Goal: Transaction & Acquisition: Purchase product/service

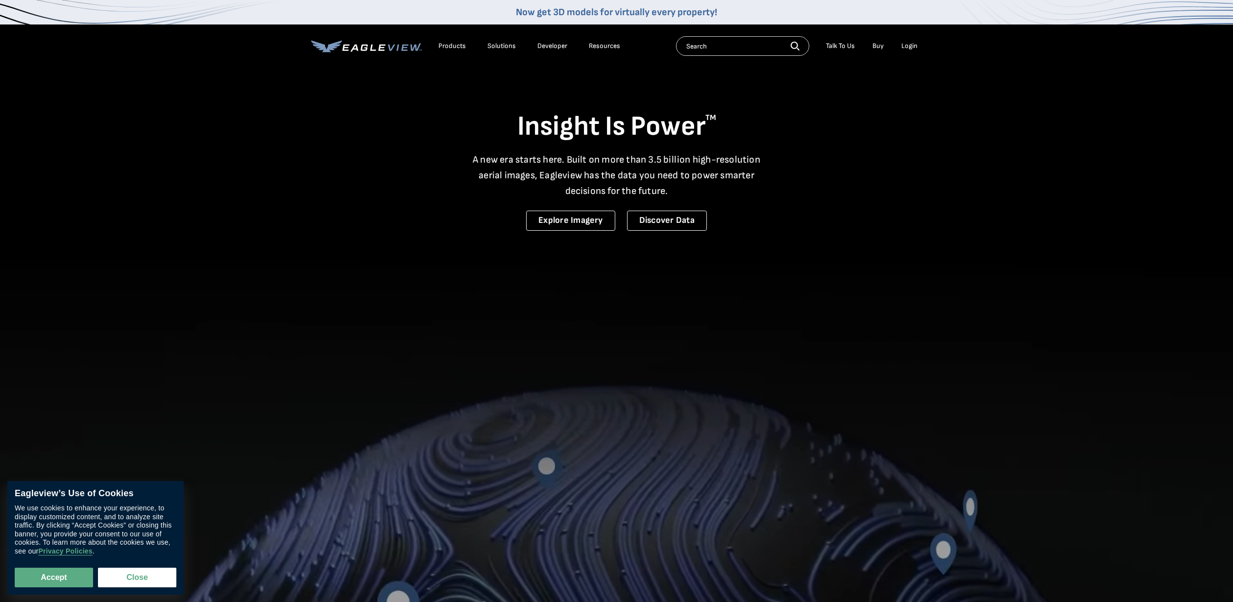
click at [904, 45] on div "Login" at bounding box center [910, 46] width 16 height 9
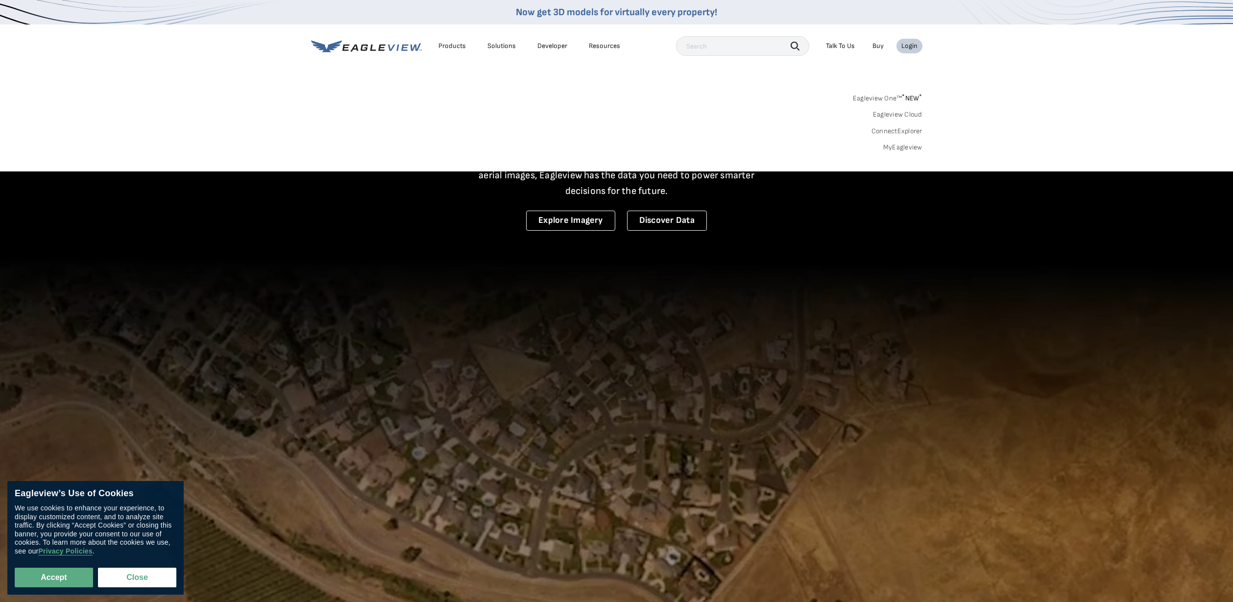
click at [911, 44] on div "Login" at bounding box center [910, 46] width 16 height 9
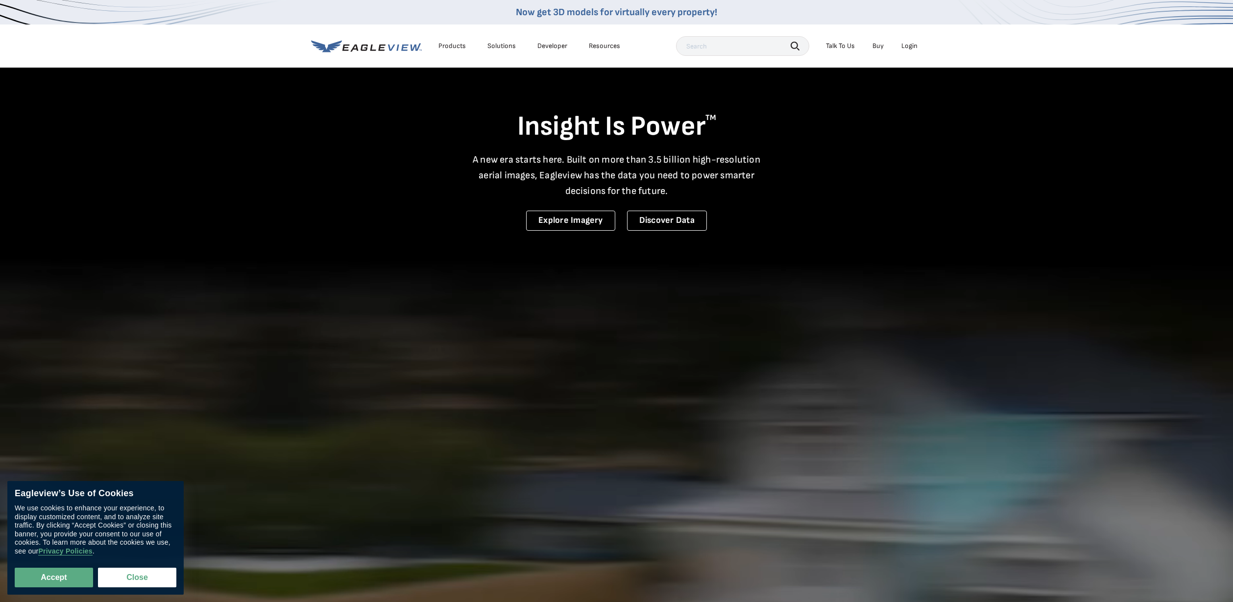
click at [910, 45] on div "Login" at bounding box center [910, 46] width 16 height 9
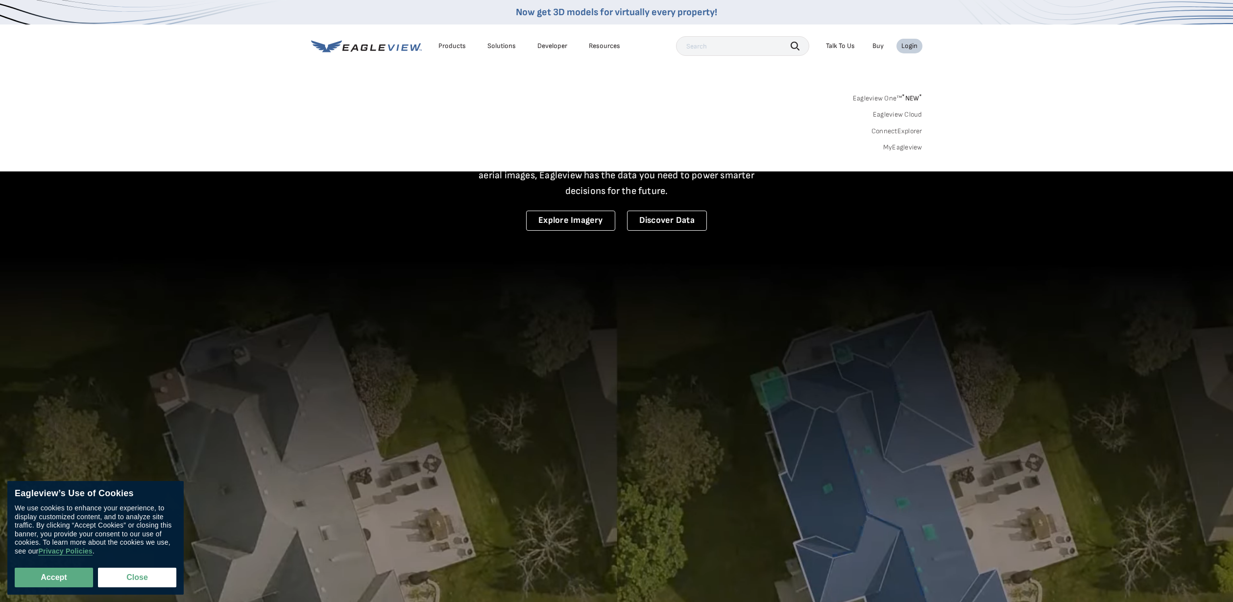
click at [909, 47] on div "Login" at bounding box center [910, 46] width 16 height 9
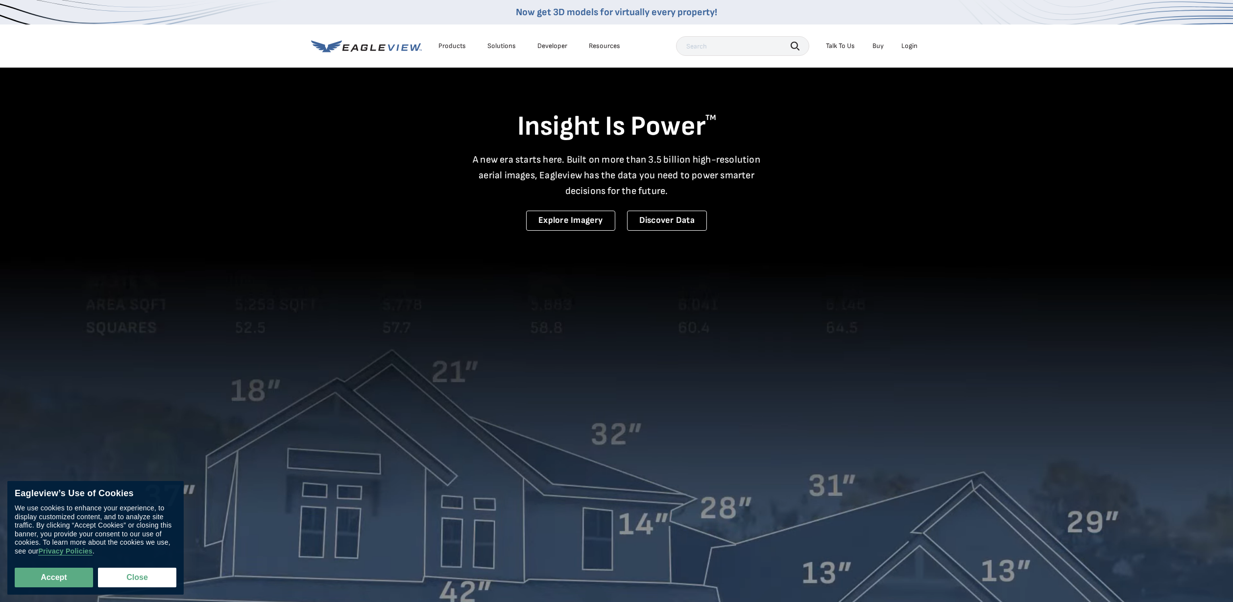
click at [909, 47] on div "Login" at bounding box center [910, 46] width 16 height 9
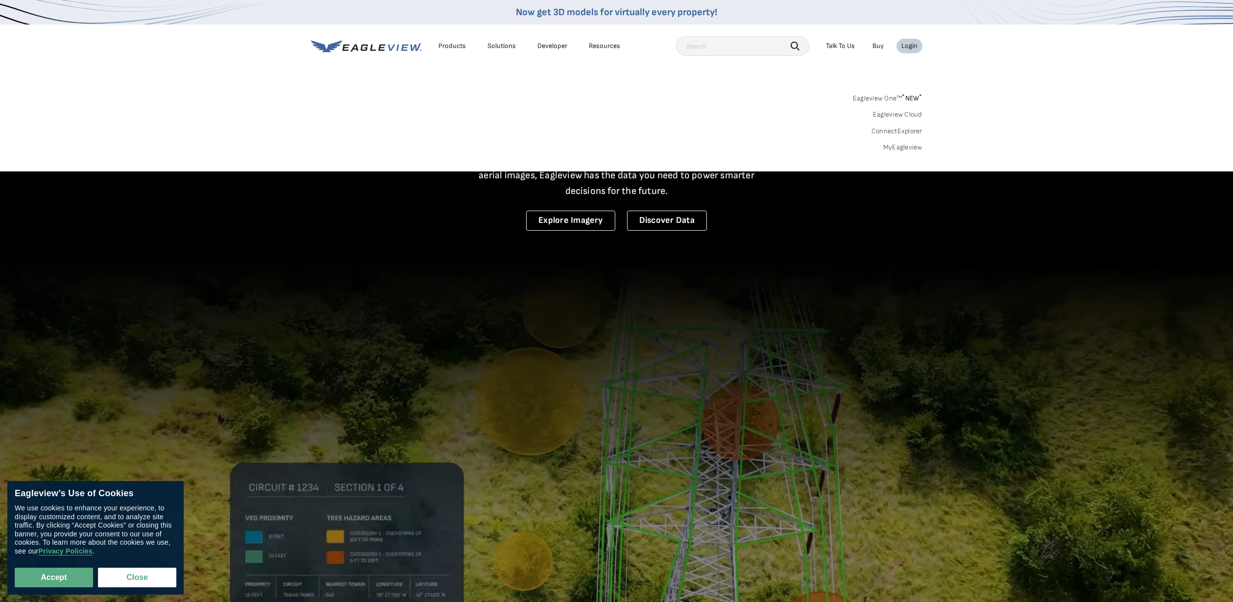
click at [898, 149] on link "MyEagleview" at bounding box center [903, 147] width 39 height 9
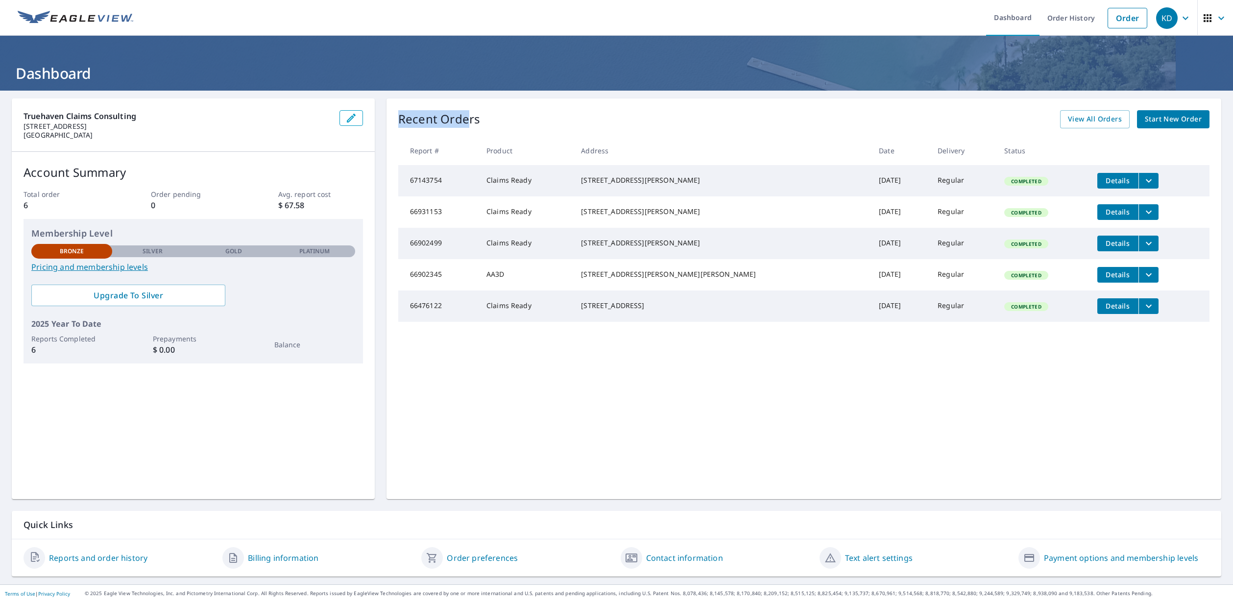
drag, startPoint x: 462, startPoint y: 119, endPoint x: 398, endPoint y: 116, distance: 63.8
click at [398, 116] on p "Recent Orders" at bounding box center [439, 119] width 82 height 18
click at [451, 120] on p "Recent Orders" at bounding box center [439, 119] width 82 height 18
drag, startPoint x: 467, startPoint y: 118, endPoint x: 405, endPoint y: 119, distance: 61.7
click at [405, 119] on p "Recent Orders" at bounding box center [439, 119] width 82 height 18
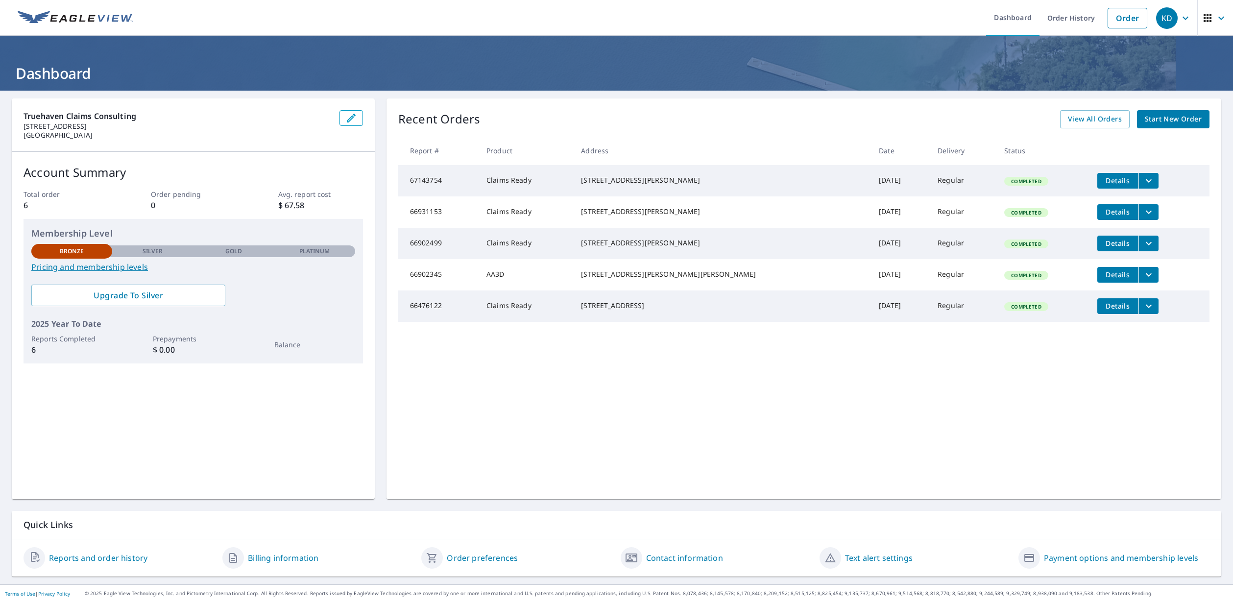
click at [429, 120] on p "Recent Orders" at bounding box center [439, 119] width 82 height 18
drag, startPoint x: 480, startPoint y: 119, endPoint x: 411, endPoint y: 119, distance: 68.6
click at [412, 119] on div "Recent Orders View All Orders Start New Order" at bounding box center [803, 119] width 811 height 18
click at [405, 120] on p "Recent Orders" at bounding box center [439, 119] width 82 height 18
drag, startPoint x: 401, startPoint y: 119, endPoint x: 462, endPoint y: 116, distance: 60.9
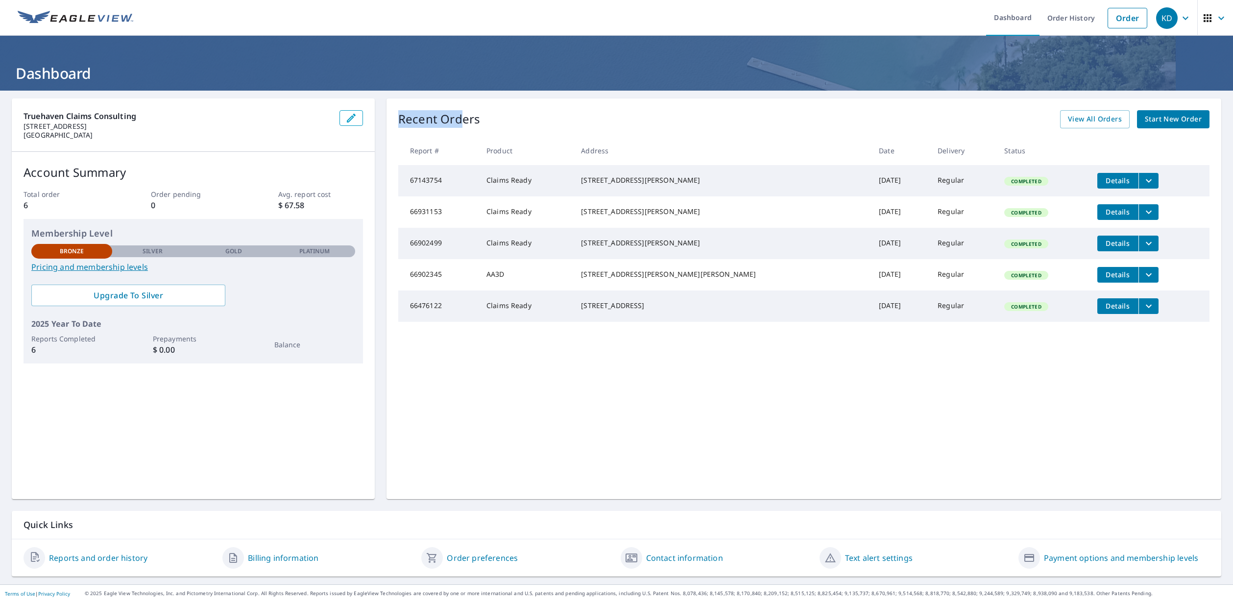
click at [462, 116] on p "Recent Orders" at bounding box center [439, 119] width 82 height 18
click at [473, 117] on p "Recent Orders" at bounding box center [439, 119] width 82 height 18
click at [1178, 118] on span "Start New Order" at bounding box center [1173, 119] width 57 height 12
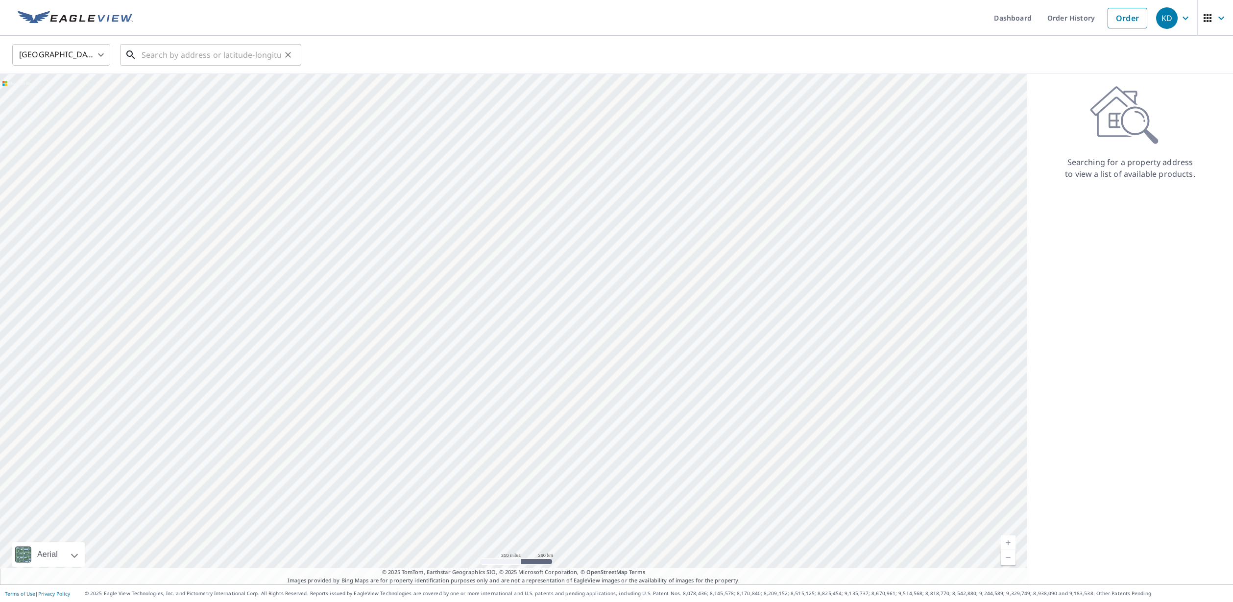
click at [172, 55] on input "text" at bounding box center [212, 54] width 140 height 27
click at [177, 81] on span "285 Second St" at bounding box center [217, 83] width 154 height 12
type input "285 Second St Statham, GA 30666"
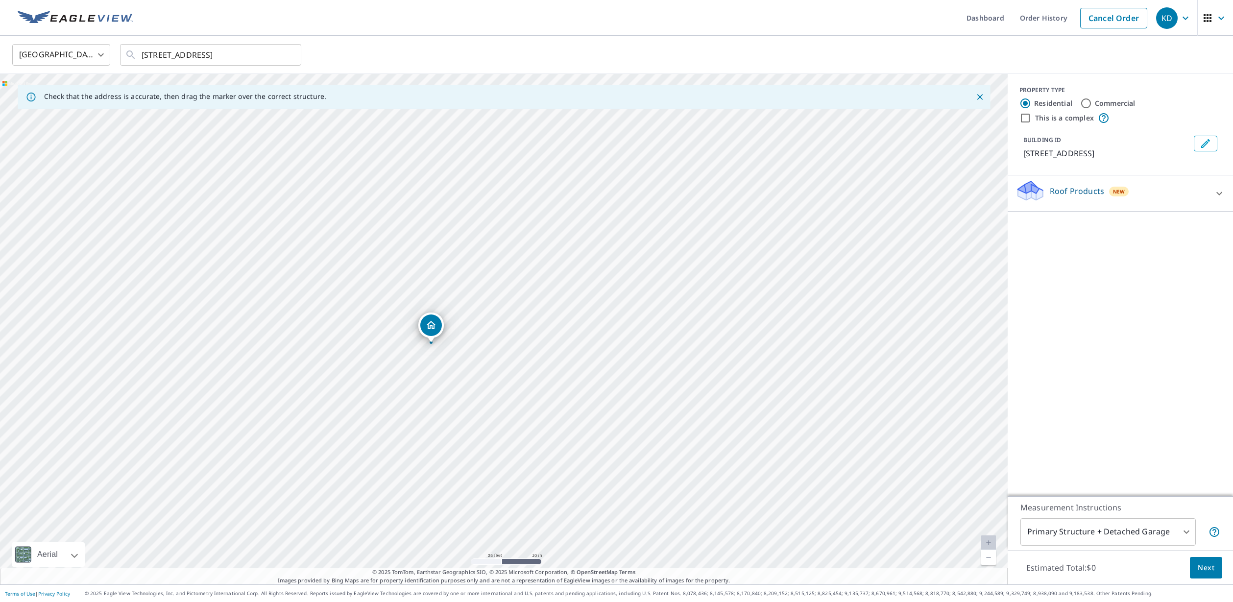
drag, startPoint x: 444, startPoint y: 325, endPoint x: 467, endPoint y: 262, distance: 67.3
click at [467, 262] on div "285 Second St Statham, GA 30666" at bounding box center [504, 329] width 1008 height 511
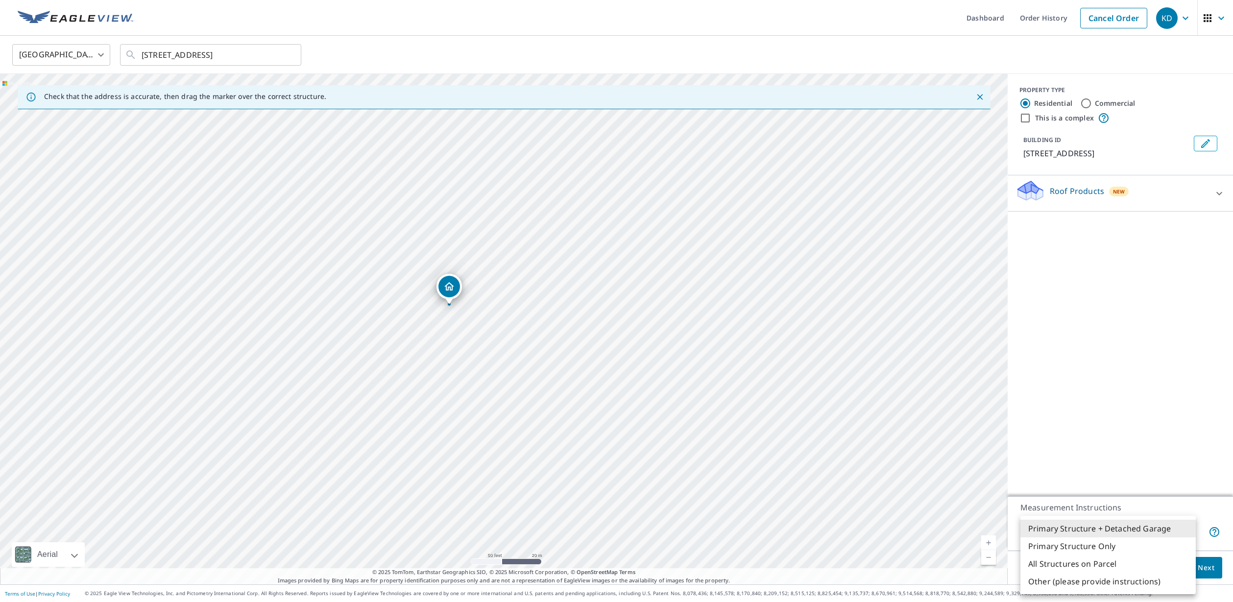
click at [1166, 532] on body "KD KD Dashboard Order History Cancel Order KD United States US ​ 285 Second St …" at bounding box center [616, 301] width 1233 height 602
click at [1153, 545] on li "Primary Structure Only" at bounding box center [1108, 547] width 175 height 18
type input "2"
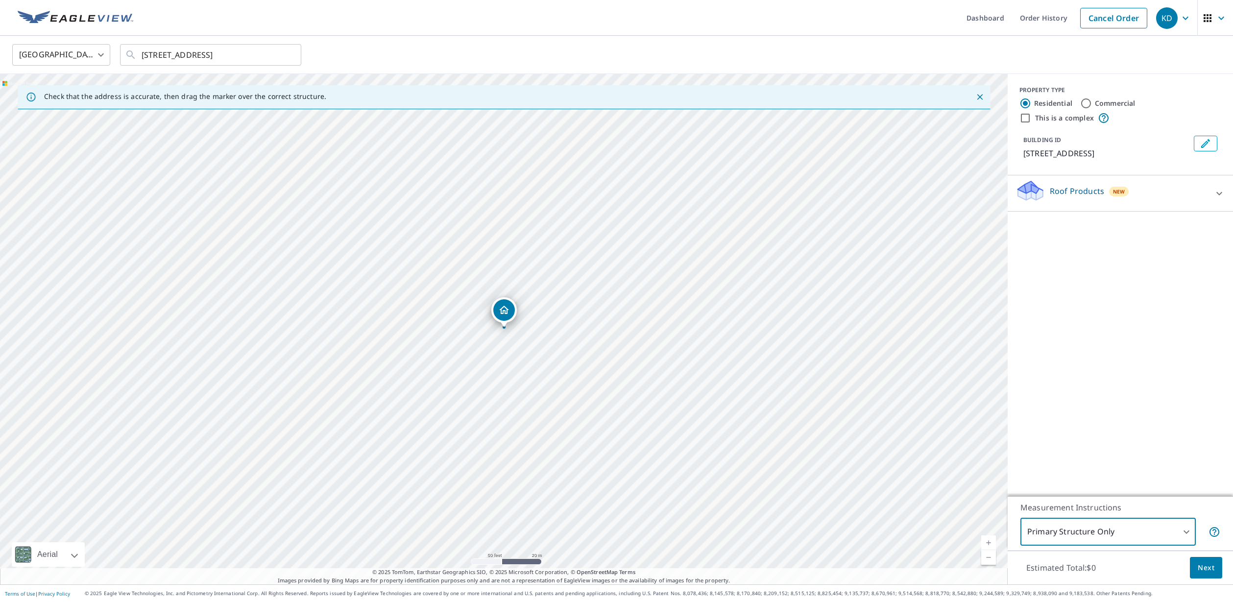
click at [1211, 568] on span "Next" at bounding box center [1206, 568] width 17 height 12
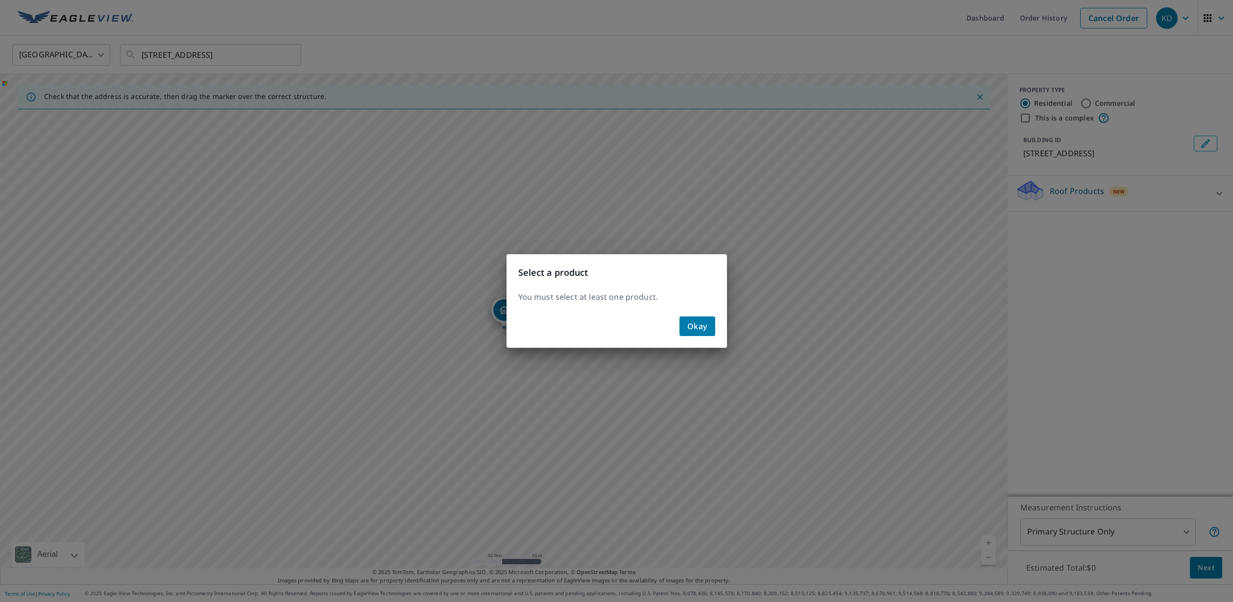
click at [688, 320] on span "Okay" at bounding box center [698, 326] width 20 height 14
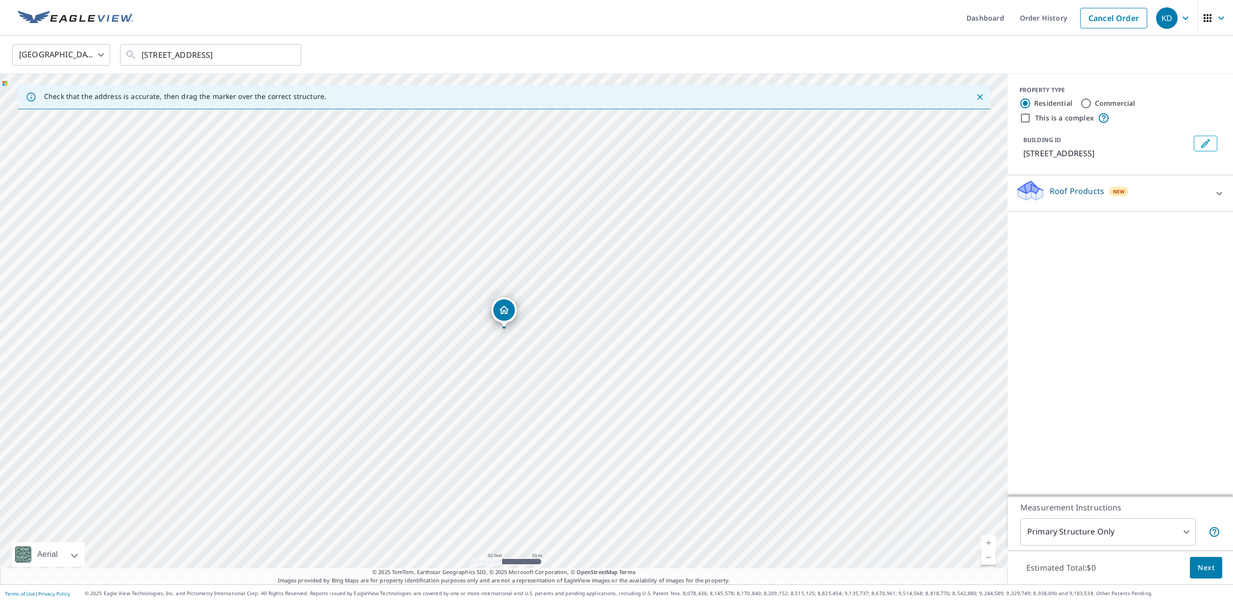
click at [1205, 190] on div "Roof Products New" at bounding box center [1112, 193] width 192 height 28
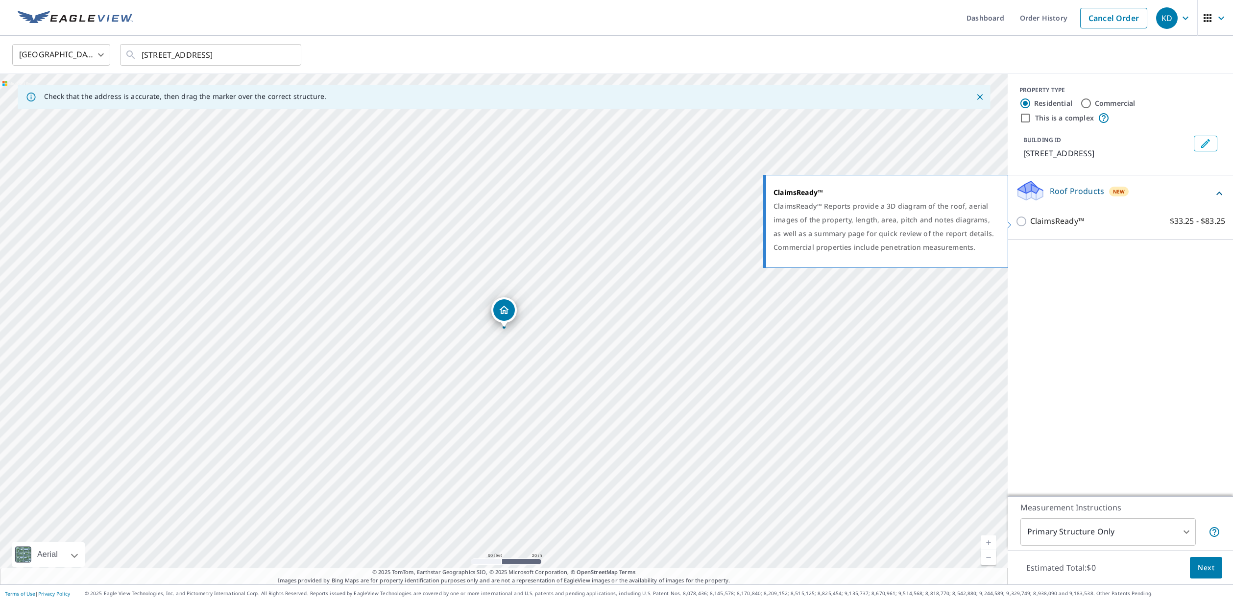
click at [1022, 221] on input "ClaimsReady™ $33.25 - $83.25" at bounding box center [1023, 222] width 15 height 12
checkbox input "true"
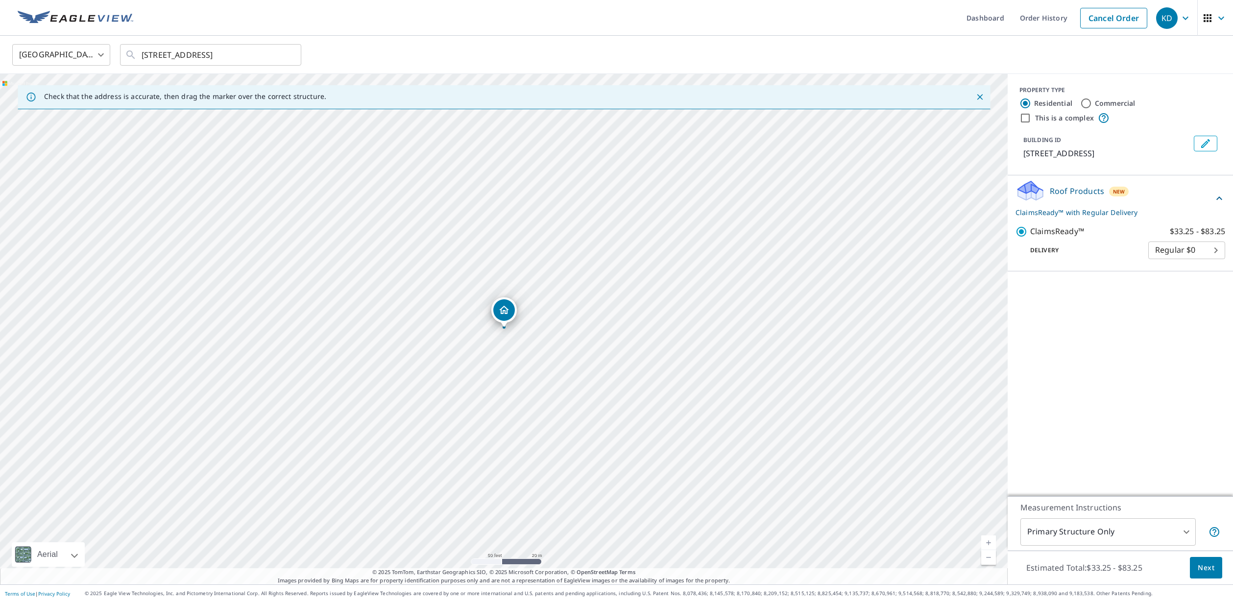
click at [1205, 569] on span "Next" at bounding box center [1206, 568] width 17 height 12
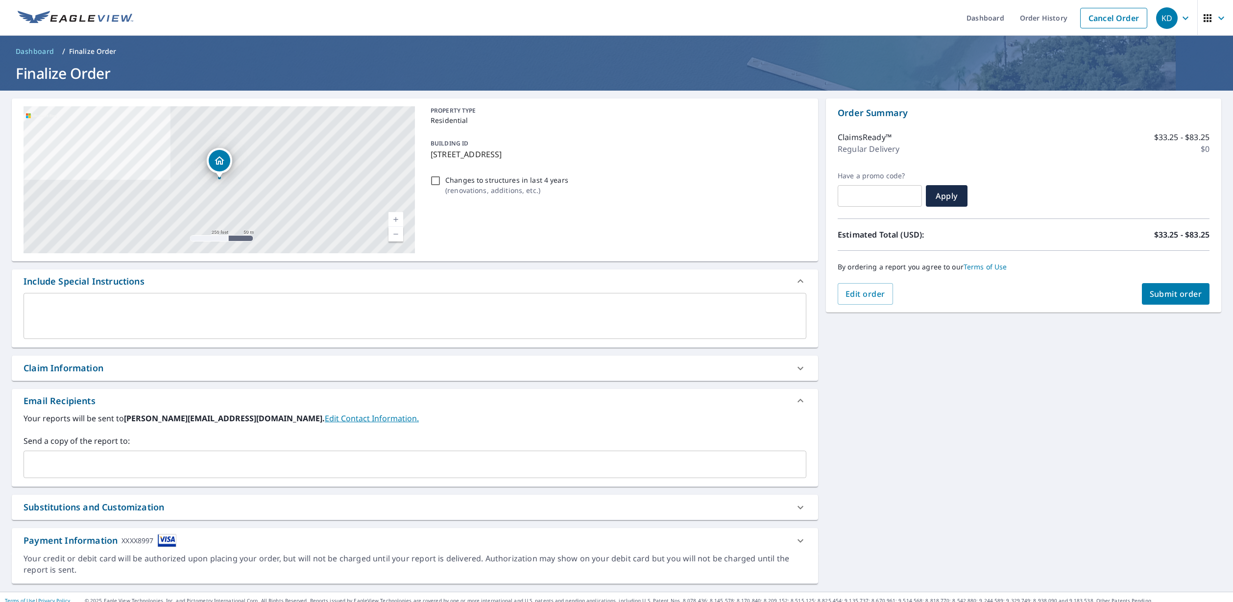
click at [222, 451] on div "Send a copy of the report to: ​" at bounding box center [415, 456] width 783 height 43
click at [215, 463] on input "text" at bounding box center [408, 464] width 760 height 19
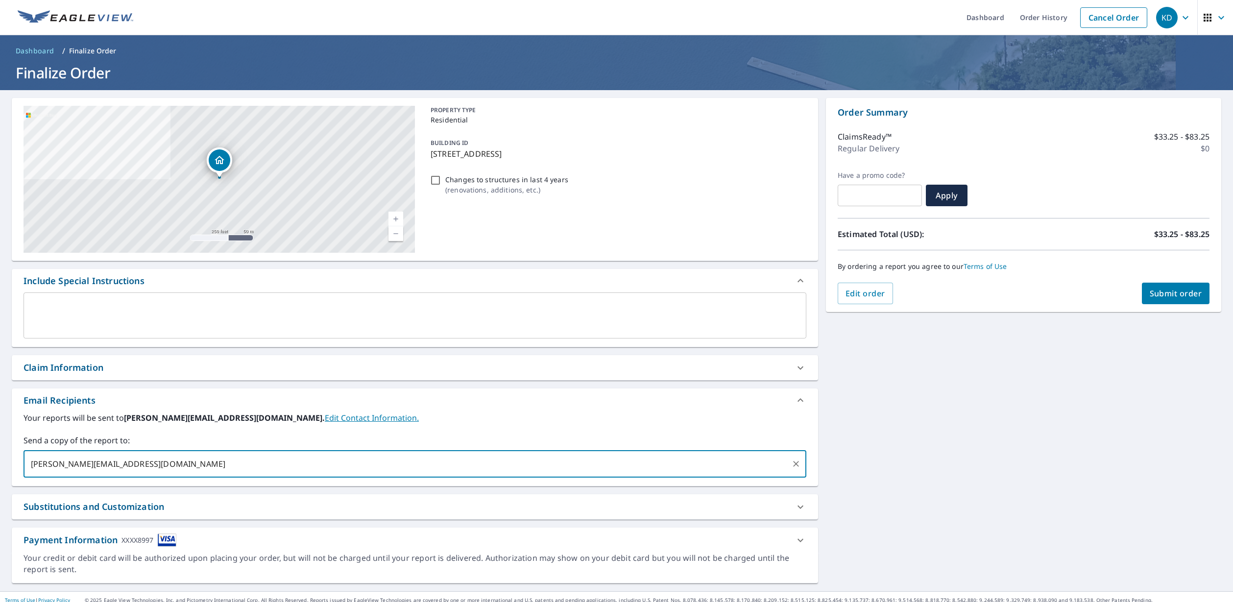
scroll to position [7, 0]
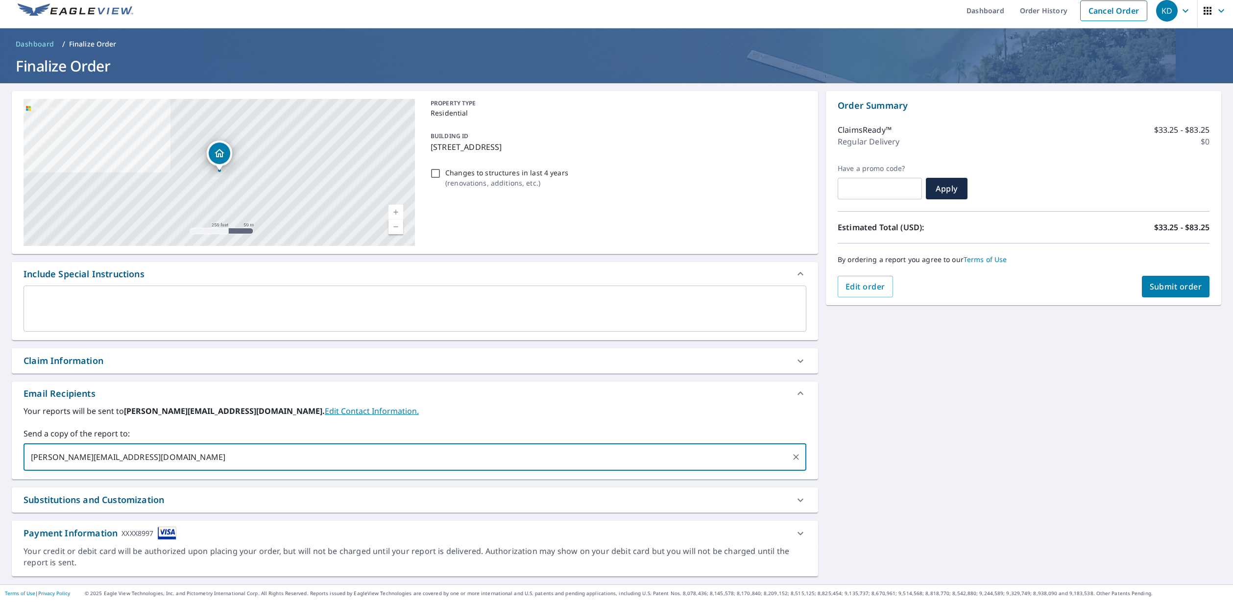
type input "[PERSON_NAME][EMAIL_ADDRESS][DOMAIN_NAME]"
click at [1166, 286] on span "Submit order" at bounding box center [1176, 286] width 52 height 11
checkbox input "true"
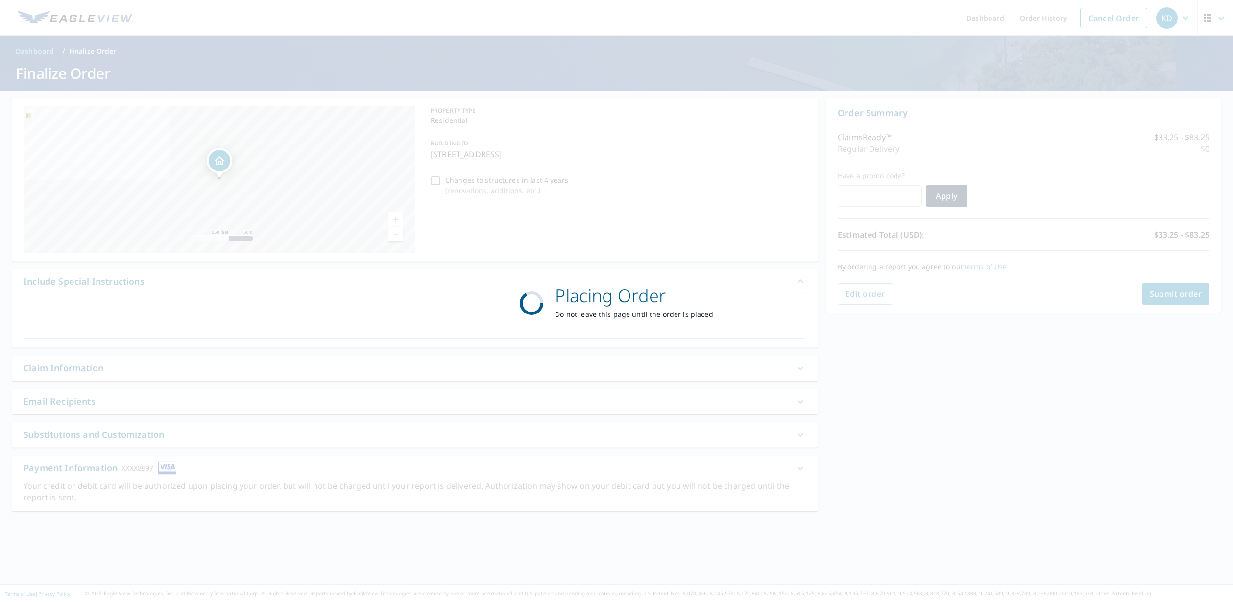
scroll to position [0, 0]
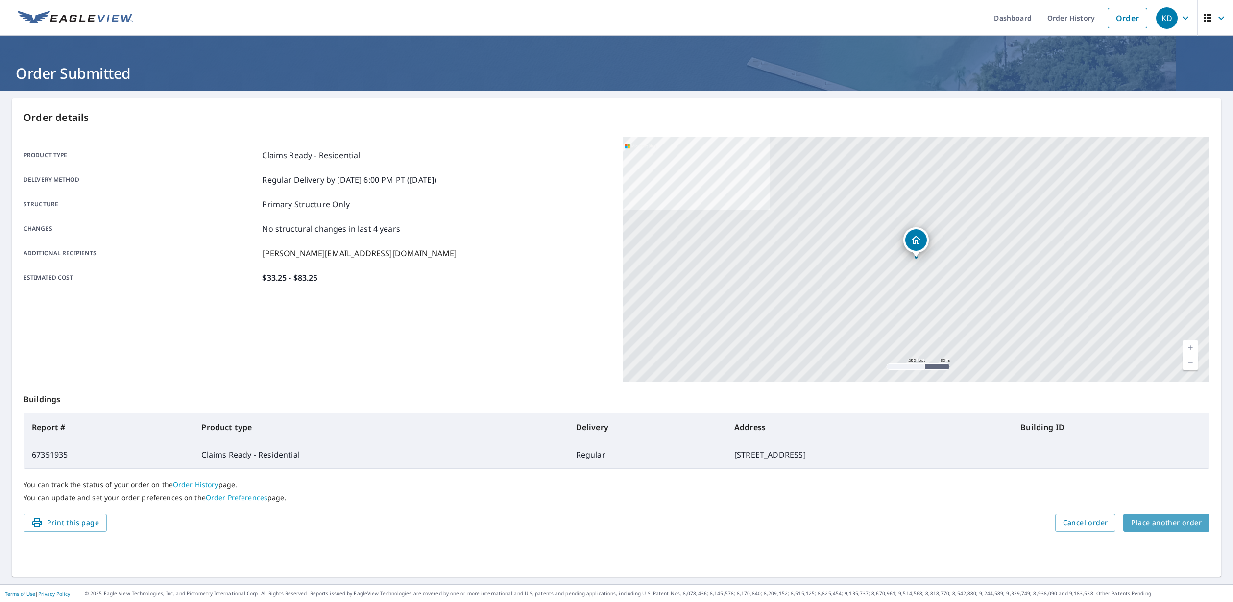
click at [1158, 521] on span "Place another order" at bounding box center [1166, 523] width 71 height 12
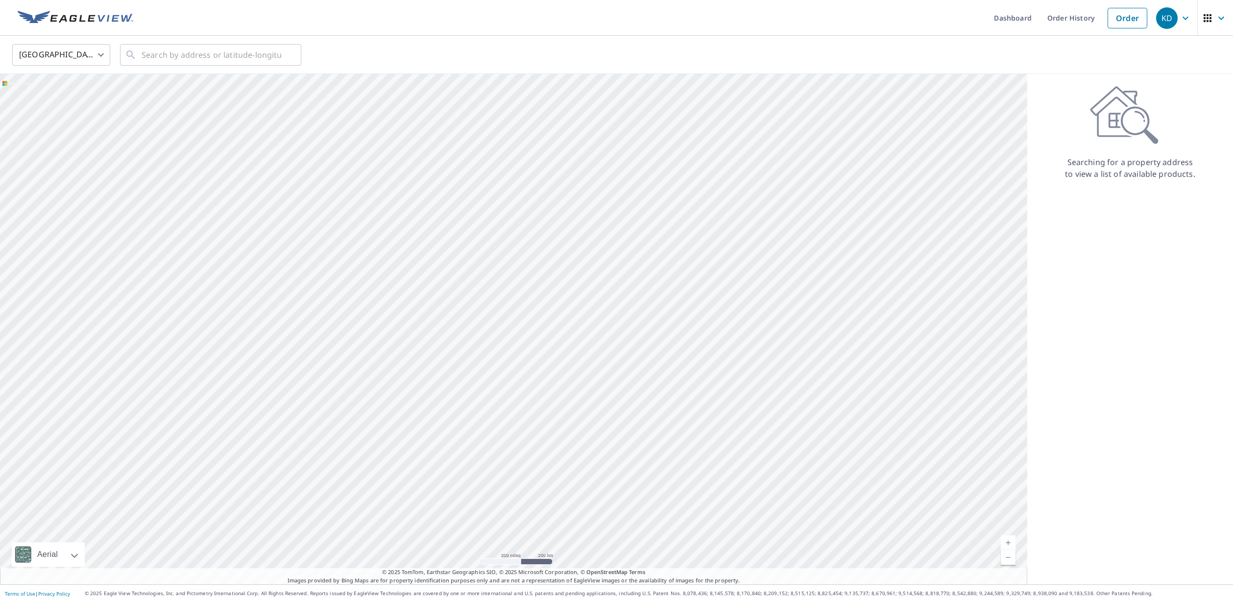
click at [1206, 13] on icon "button" at bounding box center [1208, 18] width 12 height 12
click at [1111, 238] on div "Searching for a property address to view a list of available products." at bounding box center [1131, 329] width 206 height 511
click at [1203, 16] on icon "button" at bounding box center [1208, 18] width 12 height 12
click at [1183, 83] on span "My EagleView" at bounding box center [1169, 83] width 95 height 12
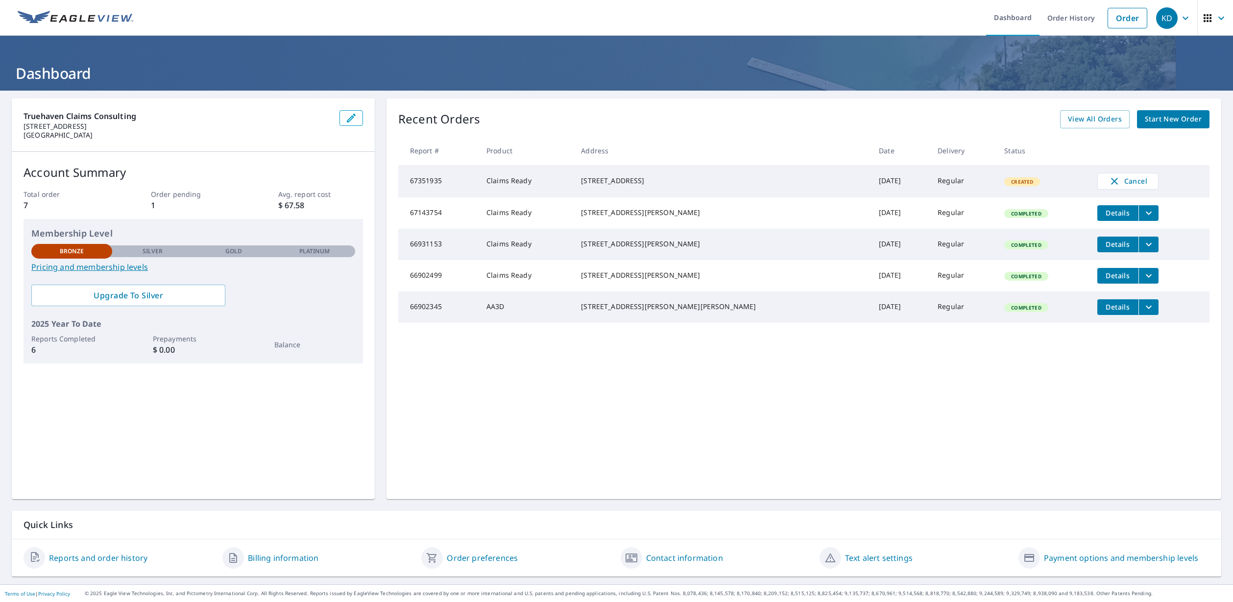
click at [1151, 555] on link "Payment options and membership levels" at bounding box center [1121, 558] width 154 height 12
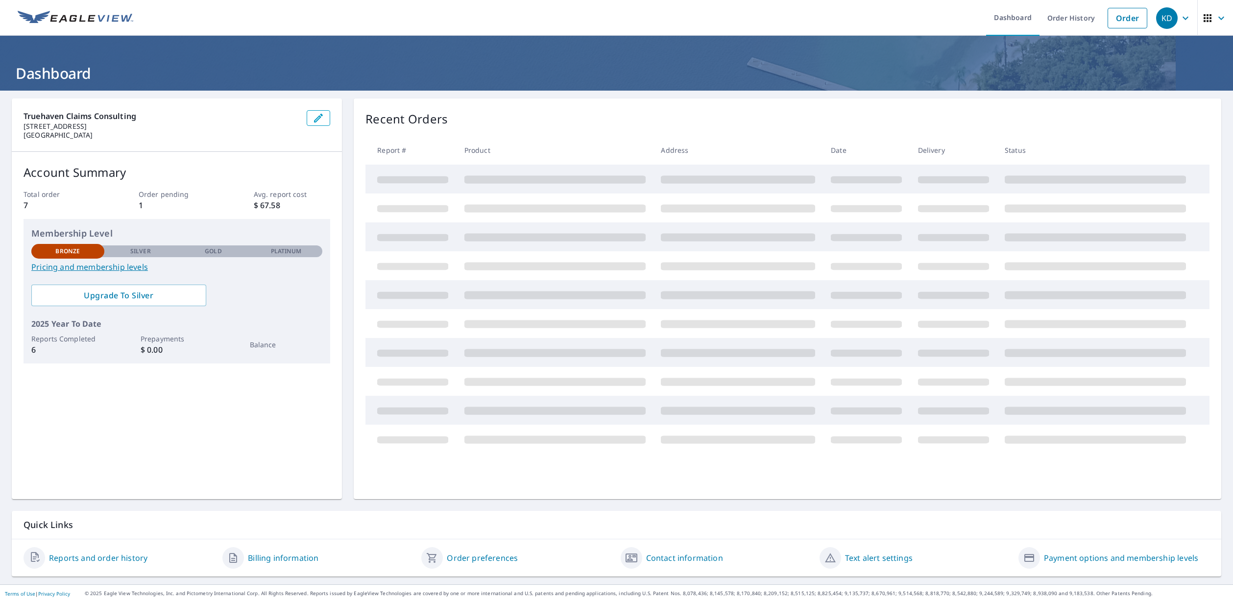
click at [512, 113] on div "Recent Orders" at bounding box center [788, 119] width 844 height 18
click at [427, 119] on p "Recent Orders" at bounding box center [407, 119] width 82 height 18
drag, startPoint x: 385, startPoint y: 120, endPoint x: 448, endPoint y: 121, distance: 62.7
click at [448, 121] on p "Recent Orders" at bounding box center [407, 119] width 82 height 18
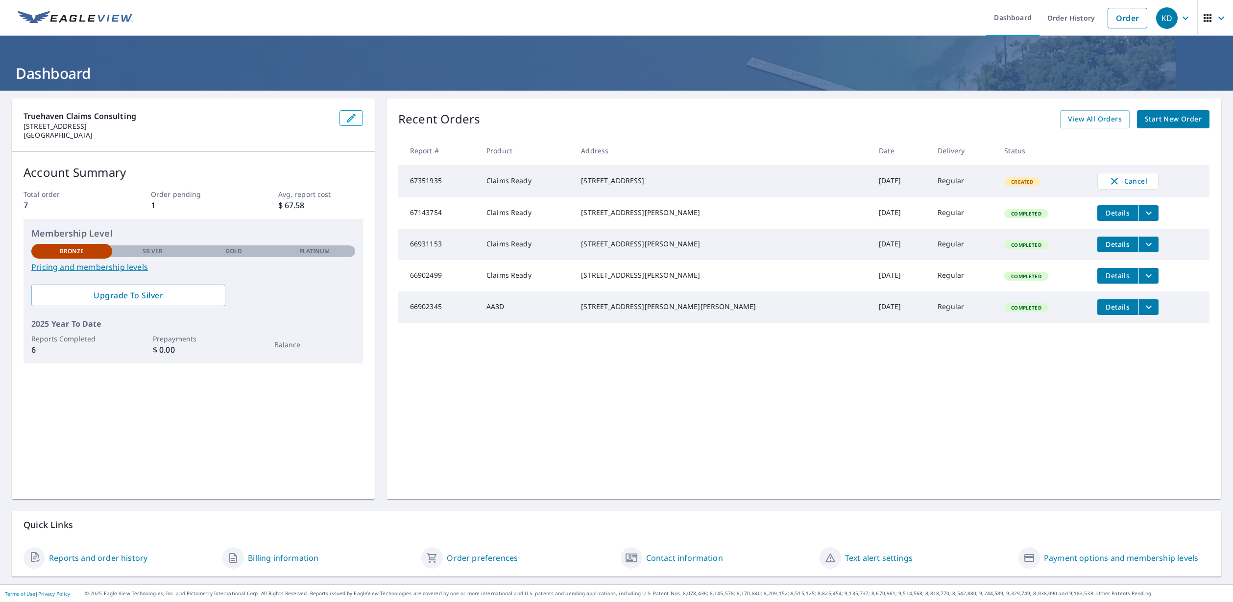
click at [473, 116] on p "Recent Orders" at bounding box center [439, 119] width 82 height 18
drag, startPoint x: 423, startPoint y: 120, endPoint x: 491, endPoint y: 120, distance: 67.6
click at [491, 120] on div "Recent Orders View All Orders Start New Order" at bounding box center [803, 119] width 811 height 18
click at [458, 119] on p "Recent Orders" at bounding box center [439, 119] width 82 height 18
click at [432, 120] on p "Recent Orders" at bounding box center [439, 119] width 82 height 18
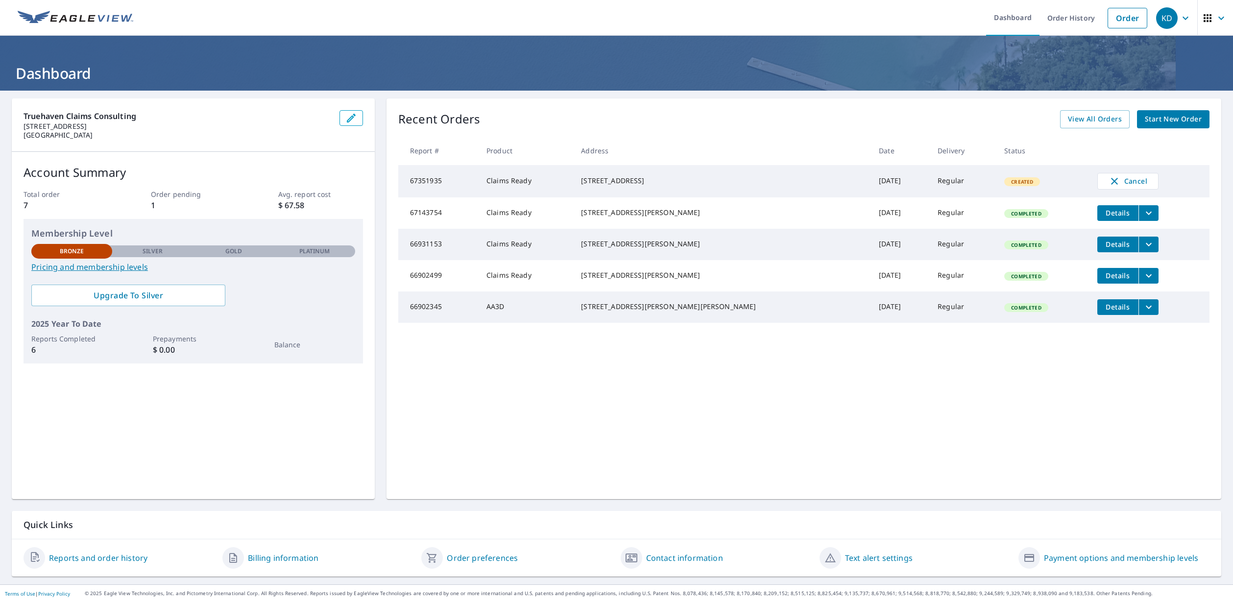
click at [480, 118] on div "Recent Orders View All Orders Start New Order" at bounding box center [803, 119] width 811 height 18
click at [685, 558] on link "Contact information" at bounding box center [684, 558] width 77 height 12
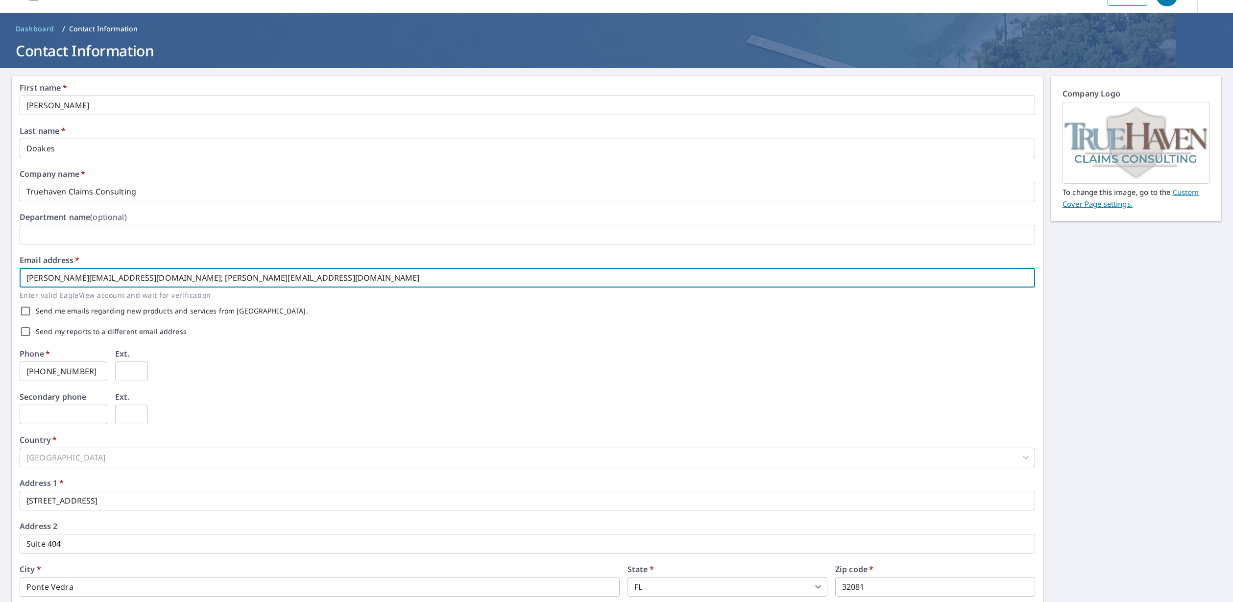
scroll to position [25, 0]
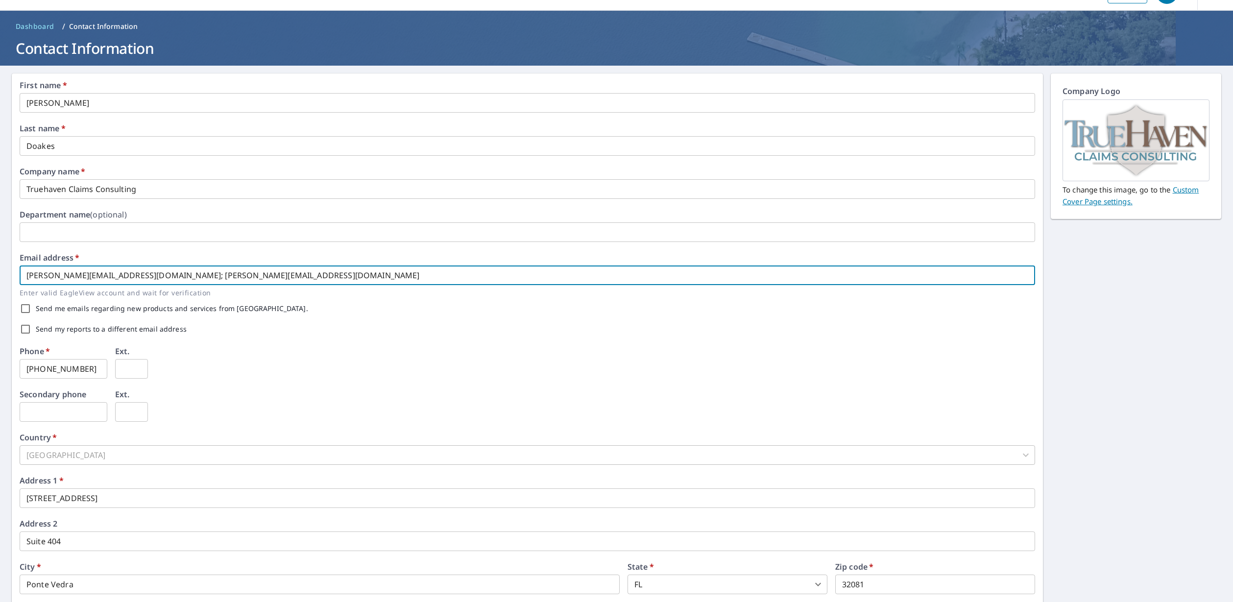
drag, startPoint x: 156, startPoint y: 281, endPoint x: 125, endPoint y: 277, distance: 30.6
click at [125, 277] on input "[PERSON_NAME][EMAIL_ADDRESS][DOMAIN_NAME]; [PERSON_NAME][EMAIL_ADDRESS][DOMAIN_…" at bounding box center [528, 276] width 1016 height 20
click at [255, 274] on input "[PERSON_NAME][EMAIL_ADDRESS][DOMAIN_NAME]; [PERSON_NAME][EMAIL_ADDRESS][DOMAIN_…" at bounding box center [528, 276] width 1016 height 20
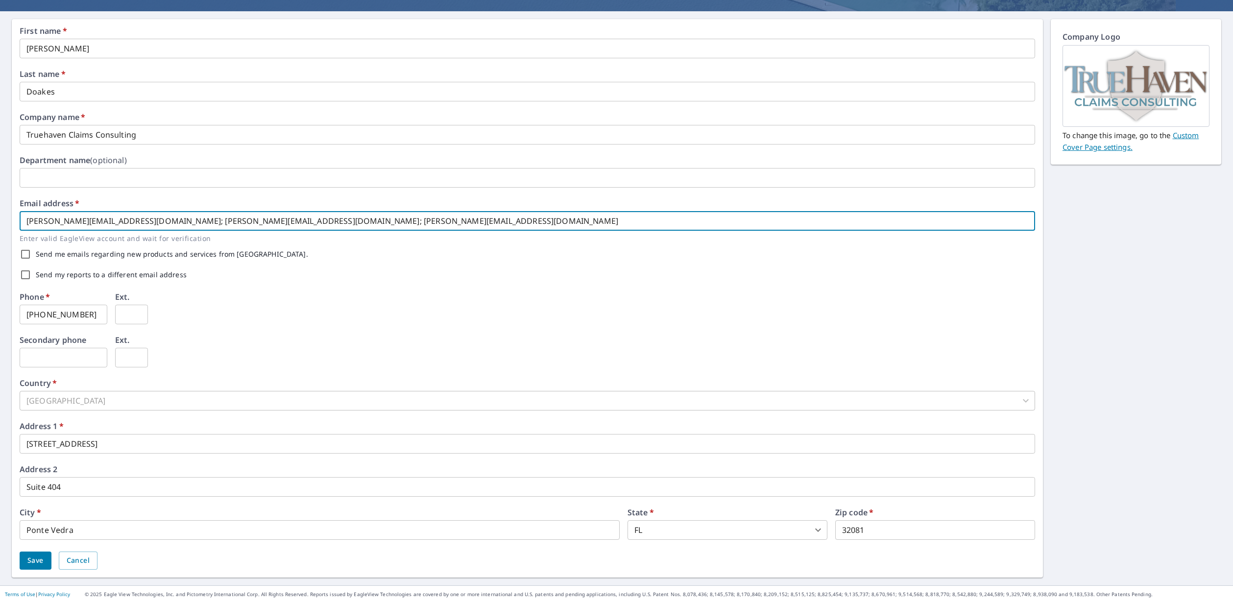
scroll to position [80, 0]
type input "[PERSON_NAME][EMAIL_ADDRESS][DOMAIN_NAME]; [PERSON_NAME][EMAIL_ADDRESS][DOMAIN_…"
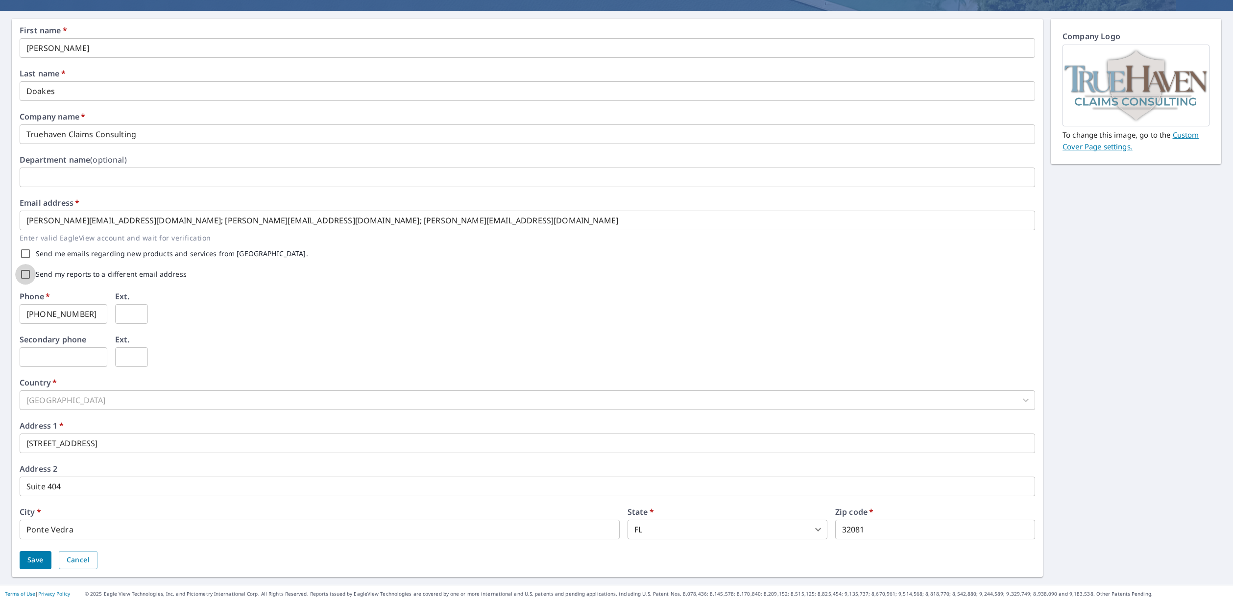
click at [24, 274] on input "Send my reports to a different email address" at bounding box center [25, 274] width 21 height 21
checkbox input "true"
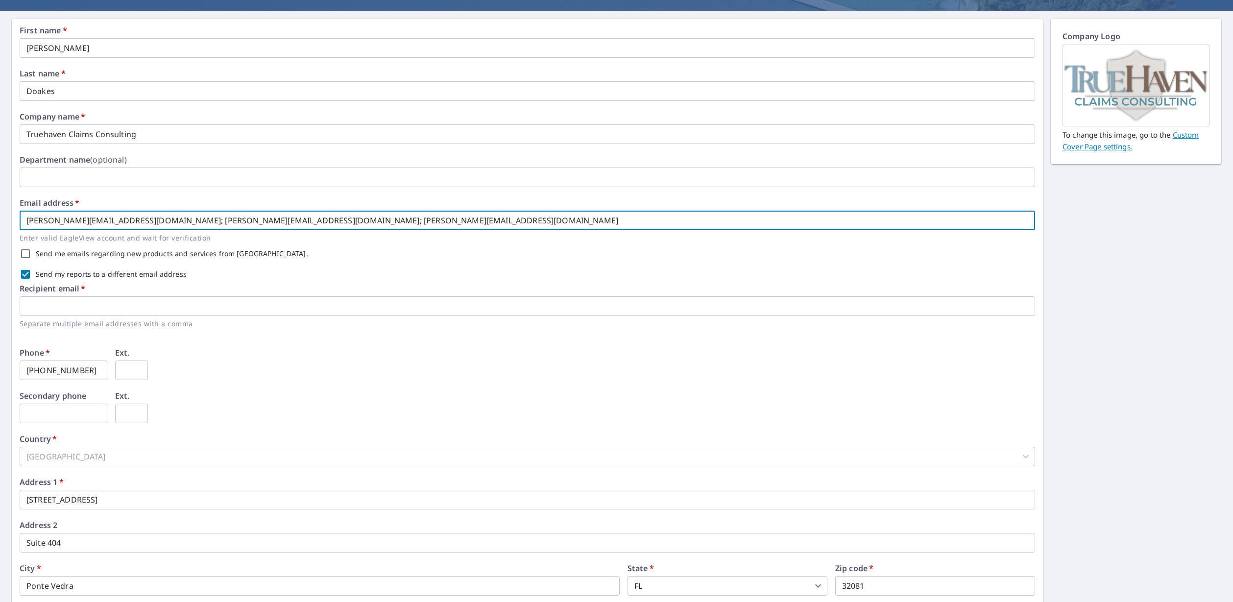
drag, startPoint x: 339, startPoint y: 218, endPoint x: 233, endPoint y: 218, distance: 105.8
click at [233, 218] on input "[PERSON_NAME][EMAIL_ADDRESS][DOMAIN_NAME]; [PERSON_NAME][EMAIL_ADDRESS][DOMAIN_…" at bounding box center [528, 221] width 1016 height 20
click at [187, 306] on input "text" at bounding box center [528, 306] width 1016 height 20
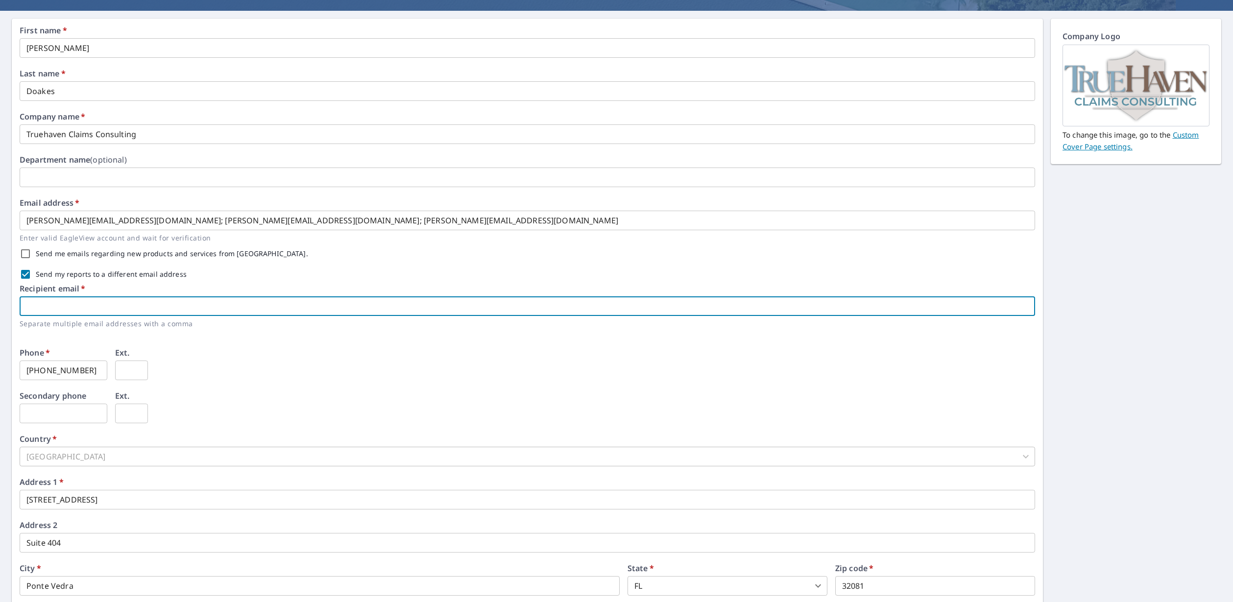
paste input "[PERSON_NAME][EMAIL_ADDRESS][DOMAIN_NAME]"
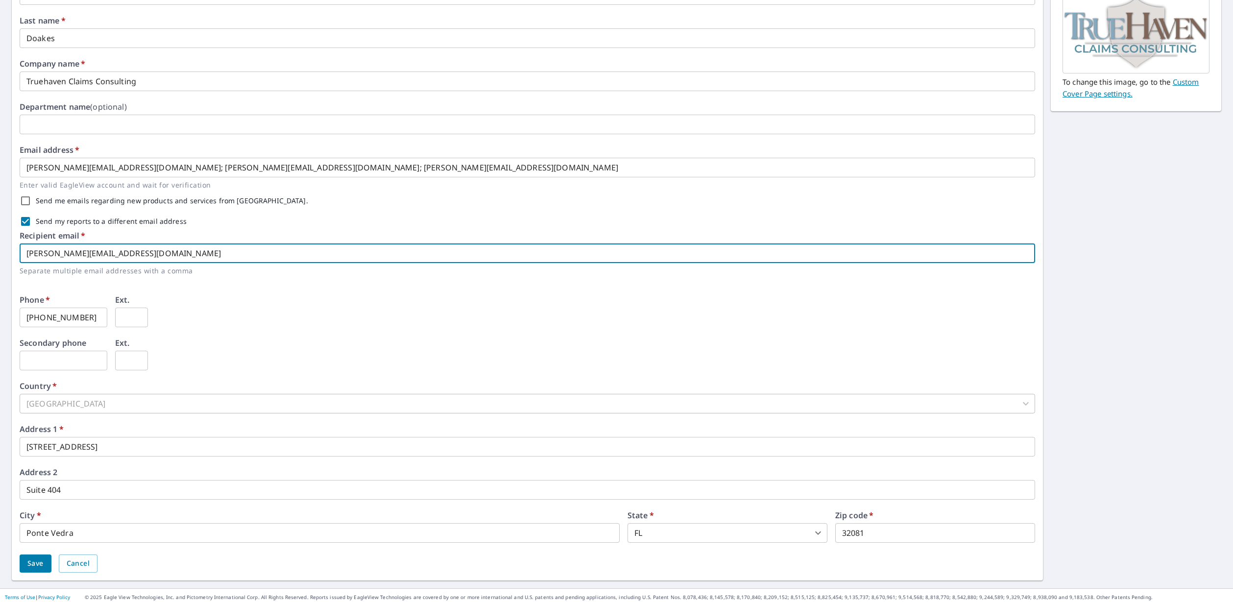
scroll to position [137, 0]
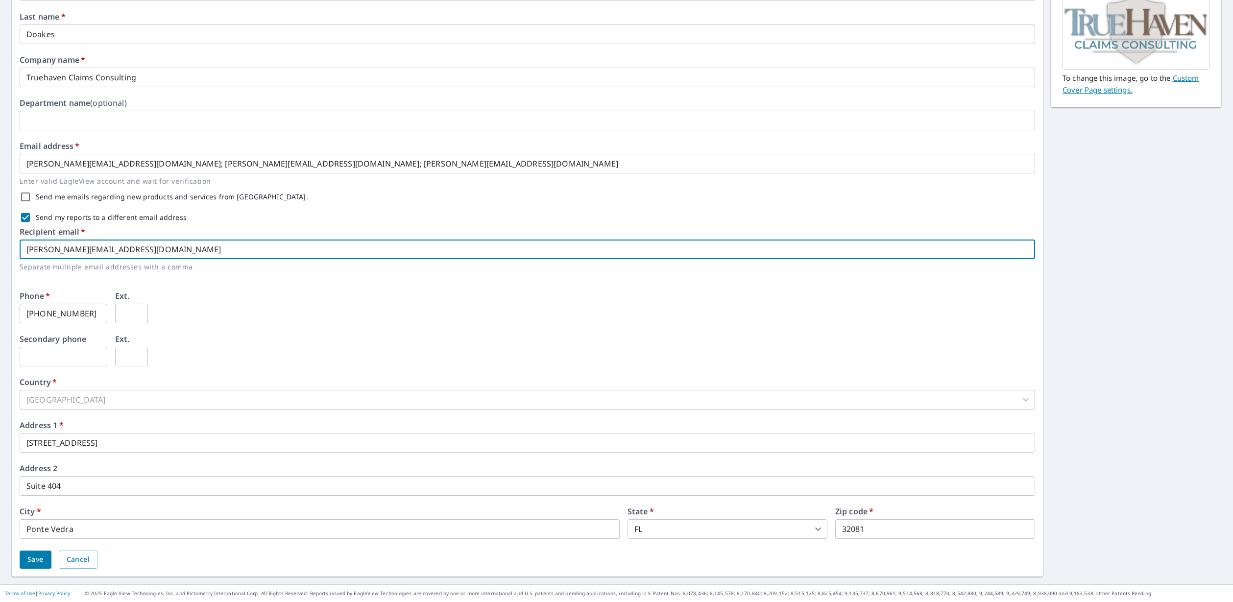
type input "[PERSON_NAME][EMAIL_ADDRESS][DOMAIN_NAME]"
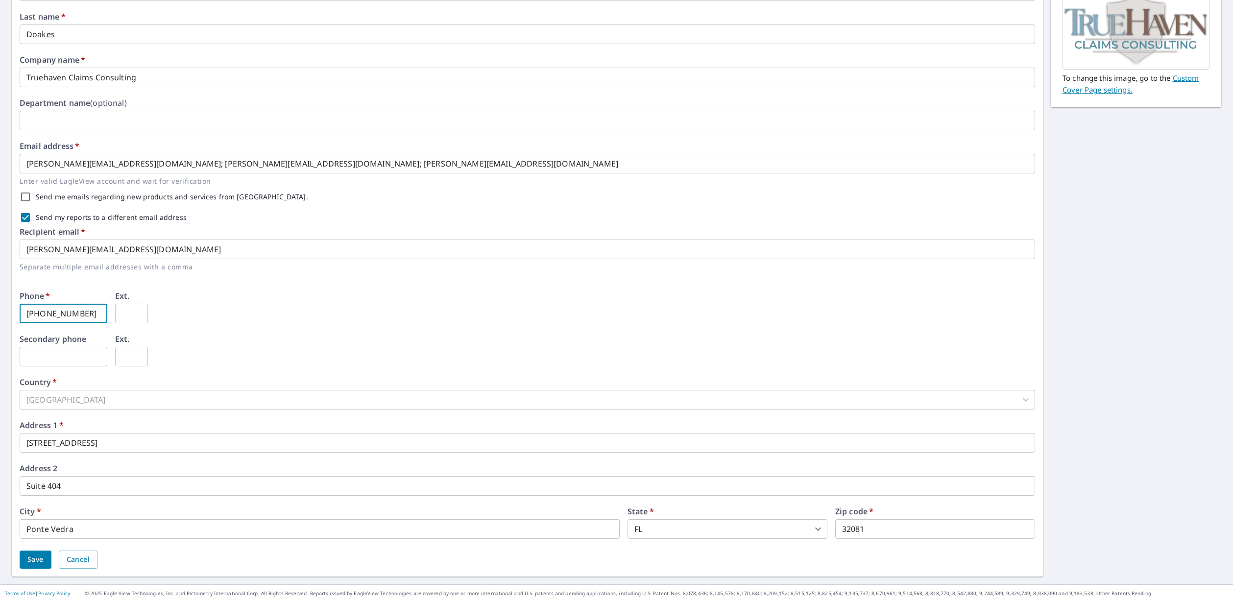
drag, startPoint x: 93, startPoint y: 311, endPoint x: 42, endPoint y: 310, distance: 51.5
click at [42, 310] on input "[PHONE_NUMBER]" at bounding box center [64, 314] width 88 height 20
type input "[PHONE_NUMBER]"
click at [256, 314] on div "Phone   * [PHONE_NUMBER] ​ Ext. ​" at bounding box center [528, 313] width 1016 height 43
click at [32, 562] on span "Save" at bounding box center [35, 560] width 16 height 12
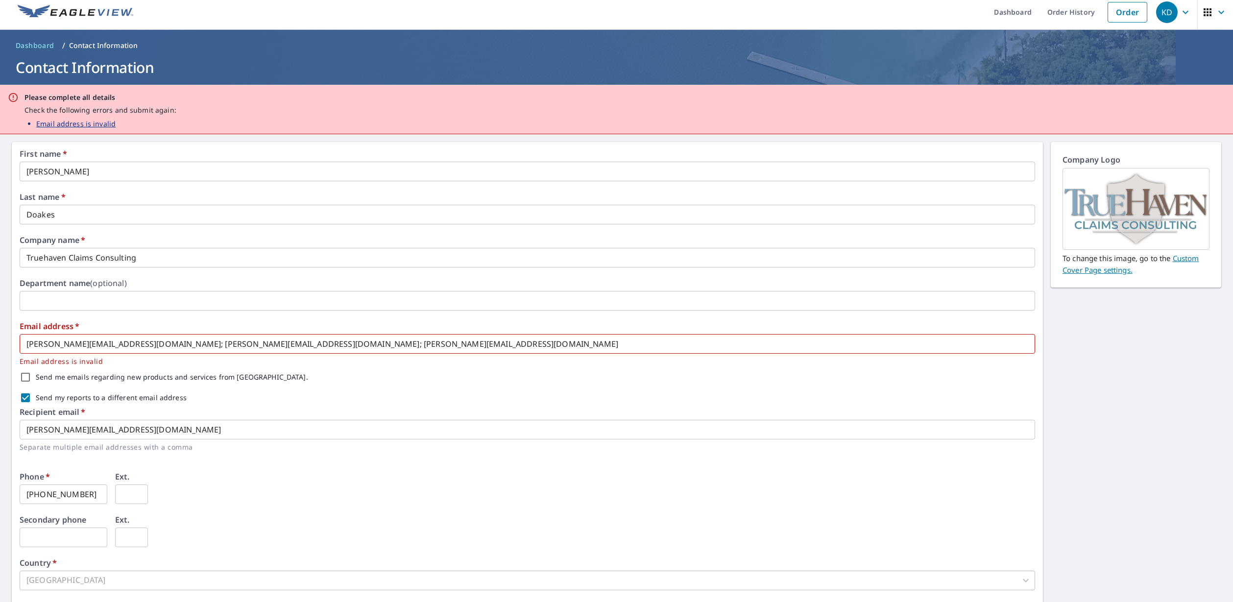
scroll to position [0, 0]
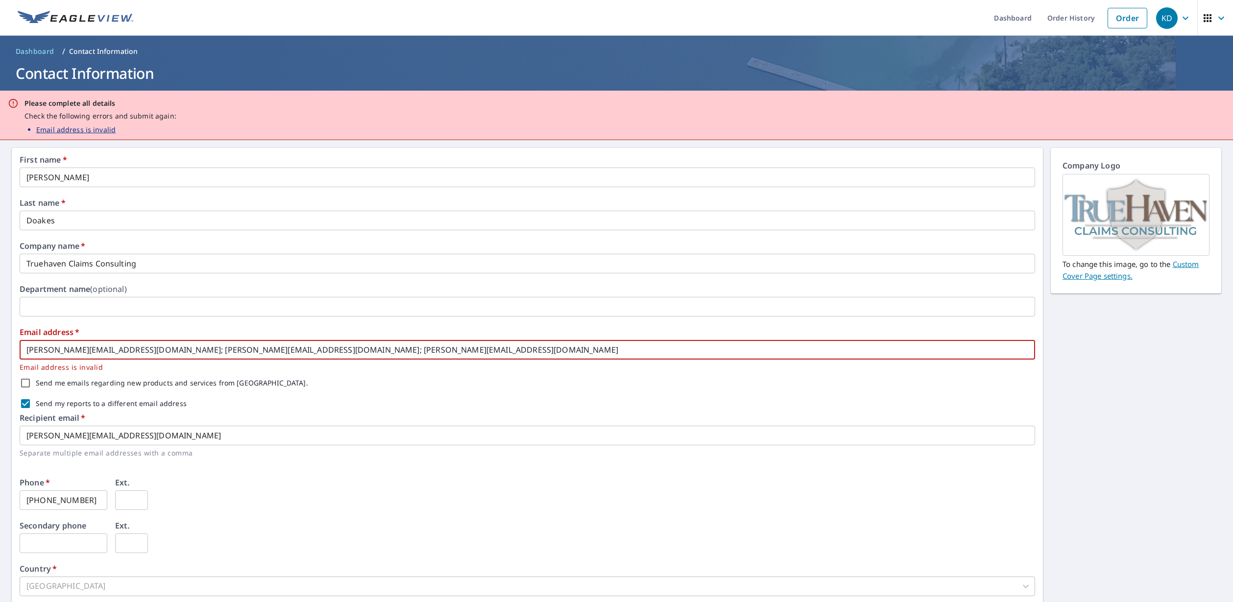
drag, startPoint x: 235, startPoint y: 349, endPoint x: 400, endPoint y: 348, distance: 165.1
click at [400, 348] on input "[PERSON_NAME][EMAIL_ADDRESS][DOMAIN_NAME]; [PERSON_NAME][EMAIL_ADDRESS][DOMAIN_…" at bounding box center [528, 350] width 1016 height 20
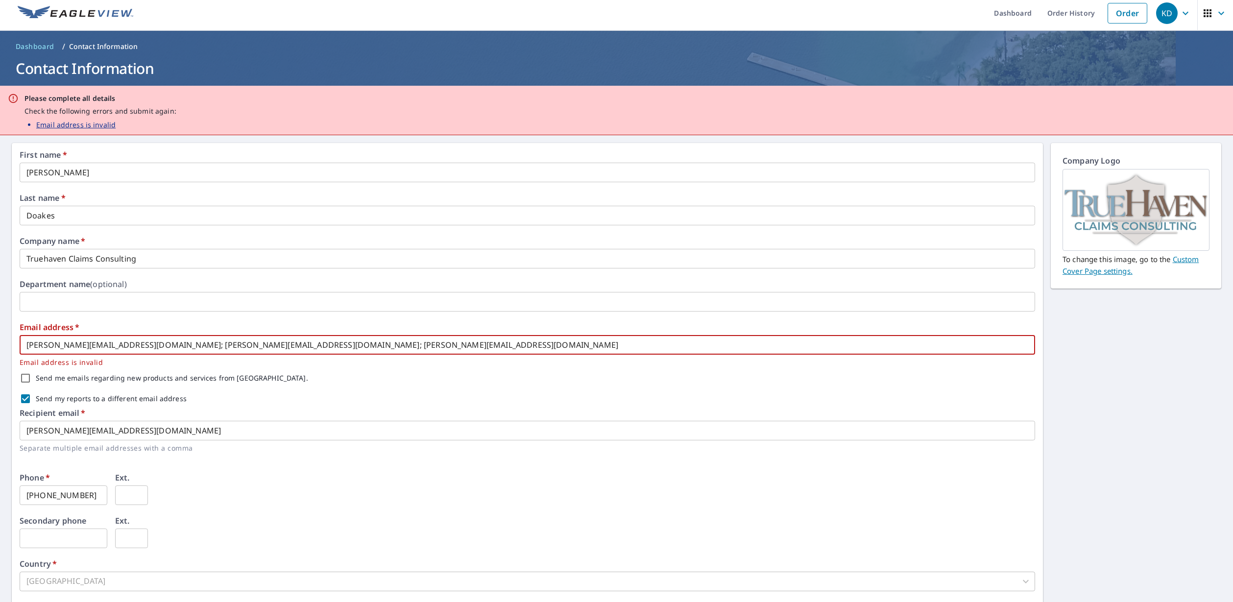
drag, startPoint x: 123, startPoint y: 344, endPoint x: 524, endPoint y: 353, distance: 401.9
click at [524, 353] on input "[PERSON_NAME][EMAIL_ADDRESS][DOMAIN_NAME]; [PERSON_NAME][EMAIL_ADDRESS][DOMAIN_…" at bounding box center [528, 345] width 1016 height 20
click at [442, 389] on div "Email address   * [PERSON_NAME][EMAIL_ADDRESS][DOMAIN_NAME]; [PERSON_NAME][EMAI…" at bounding box center [528, 394] width 1016 height 142
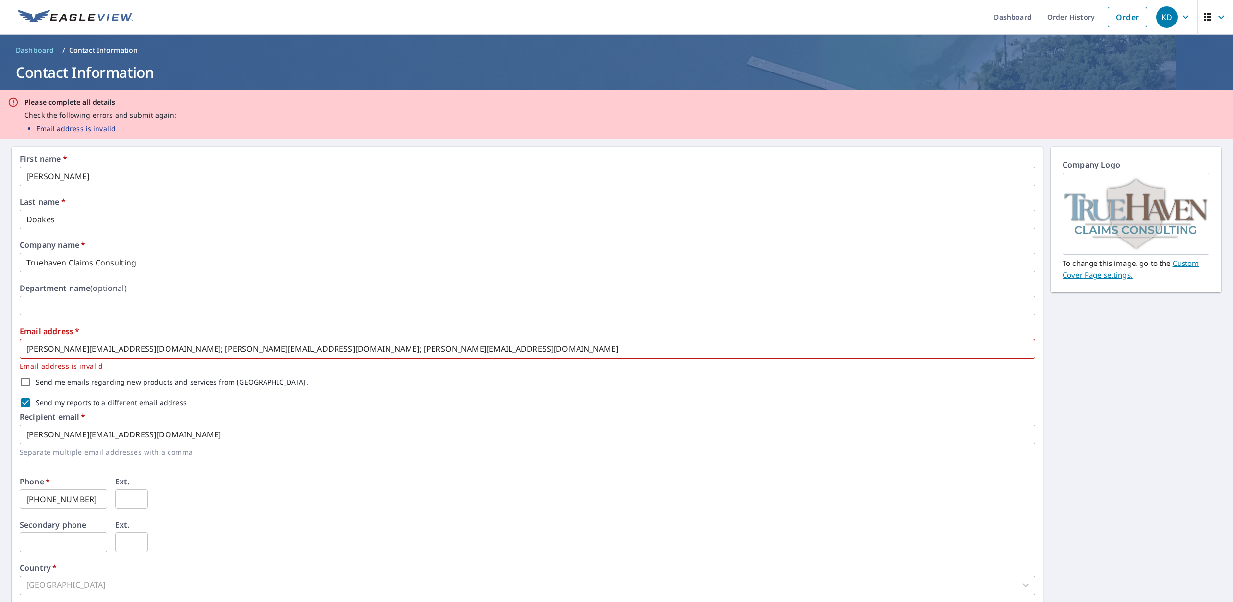
scroll to position [0, 0]
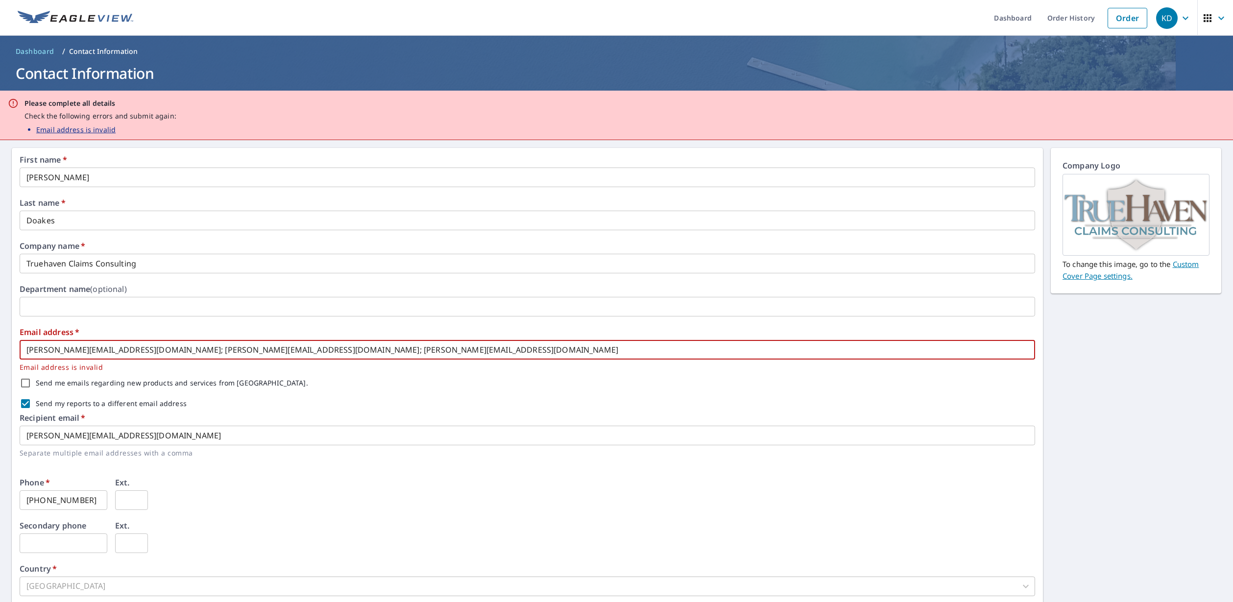
drag, startPoint x: 227, startPoint y: 349, endPoint x: 455, endPoint y: 348, distance: 228.4
click at [455, 348] on input "[PERSON_NAME][EMAIL_ADDRESS][DOMAIN_NAME]; [PERSON_NAME][EMAIL_ADDRESS][DOMAIN_…" at bounding box center [528, 350] width 1016 height 20
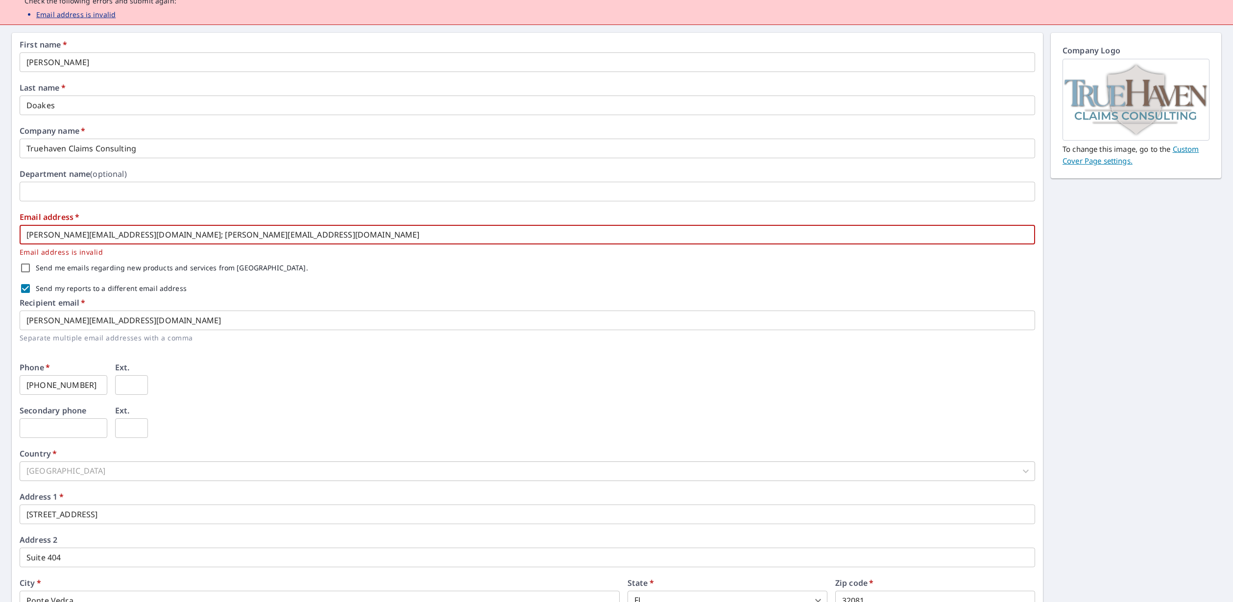
scroll to position [186, 0]
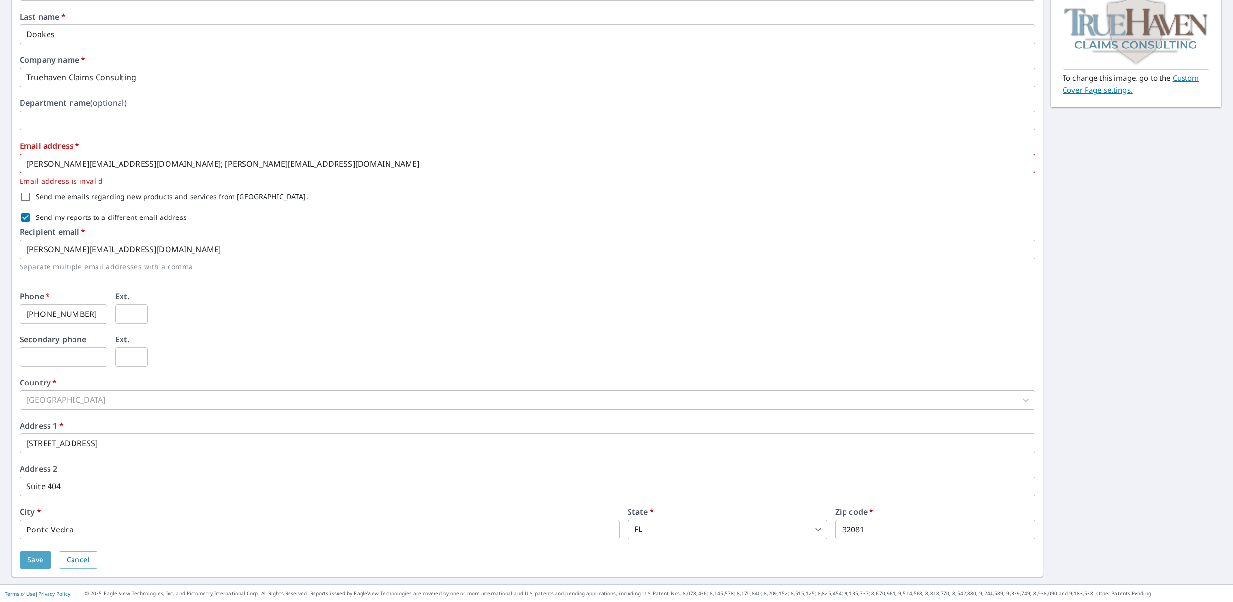
click at [33, 562] on span "Save" at bounding box center [35, 560] width 16 height 12
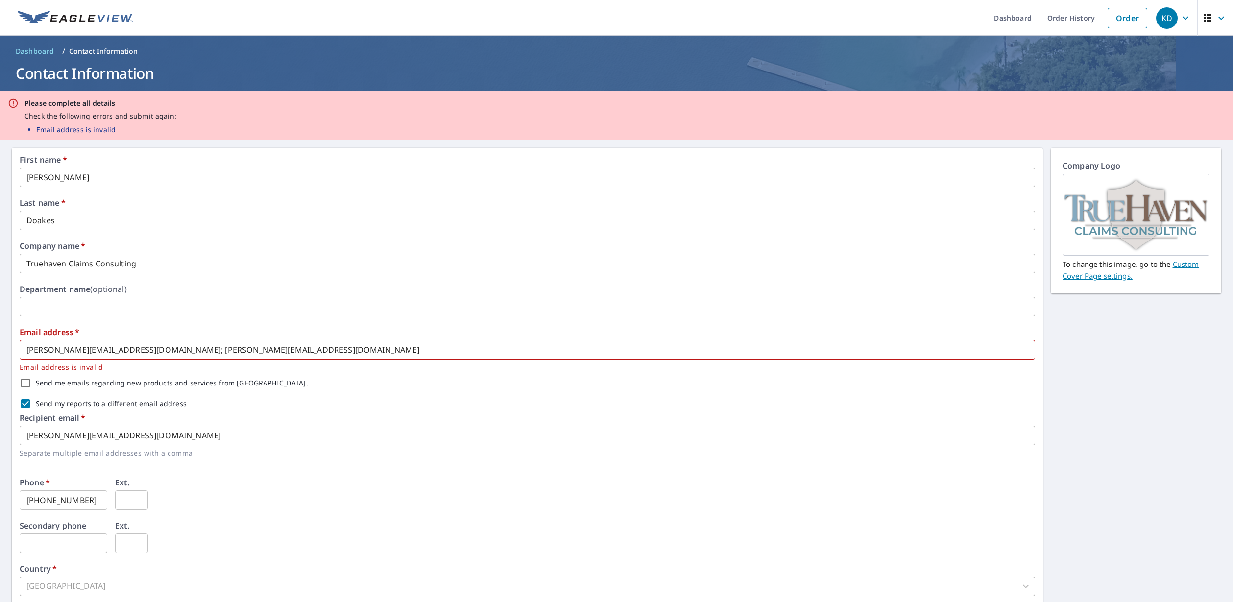
scroll to position [0, 0]
drag, startPoint x: 122, startPoint y: 352, endPoint x: 329, endPoint y: 350, distance: 207.3
click at [329, 350] on input "[PERSON_NAME][EMAIL_ADDRESS][DOMAIN_NAME]; [PERSON_NAME][EMAIL_ADDRESS][DOMAIN_…" at bounding box center [528, 350] width 1016 height 20
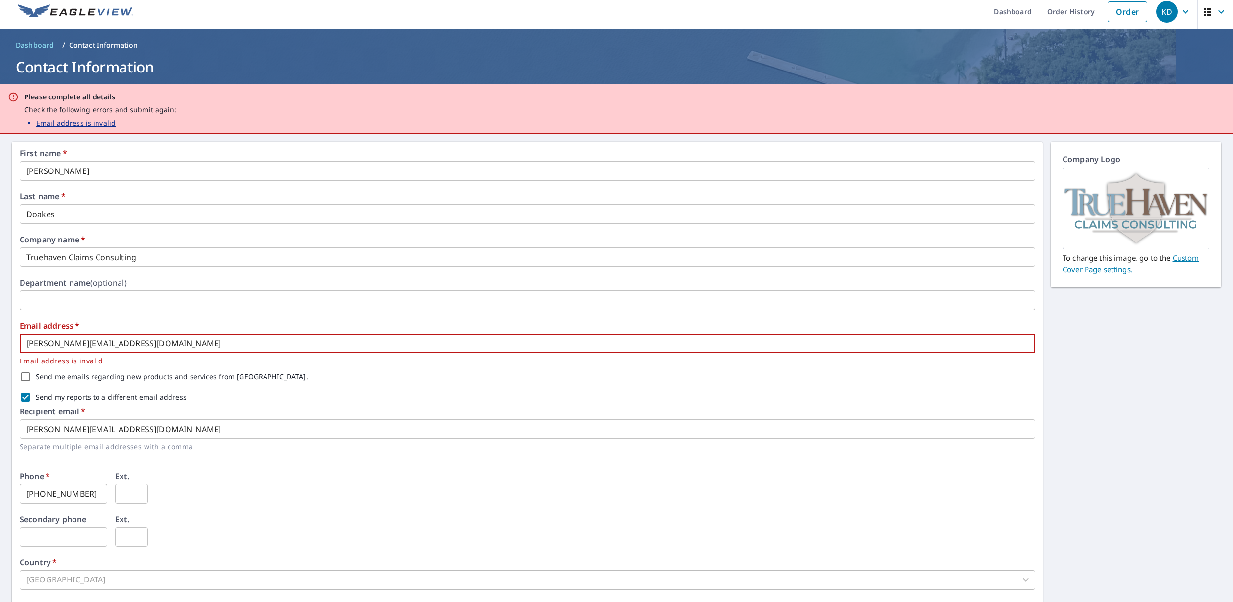
type input "[PERSON_NAME][EMAIL_ADDRESS][DOMAIN_NAME]"
click at [299, 387] on div "Send me emails regarding new products and services from [GEOGRAPHIC_DATA]." at bounding box center [528, 377] width 1016 height 21
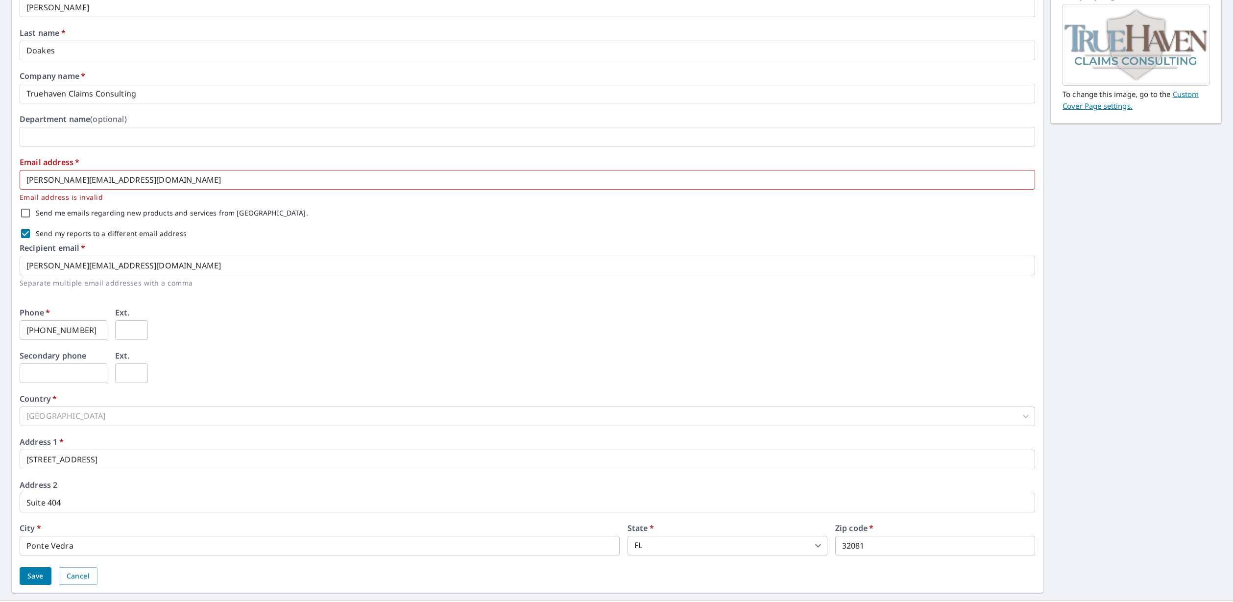
scroll to position [186, 0]
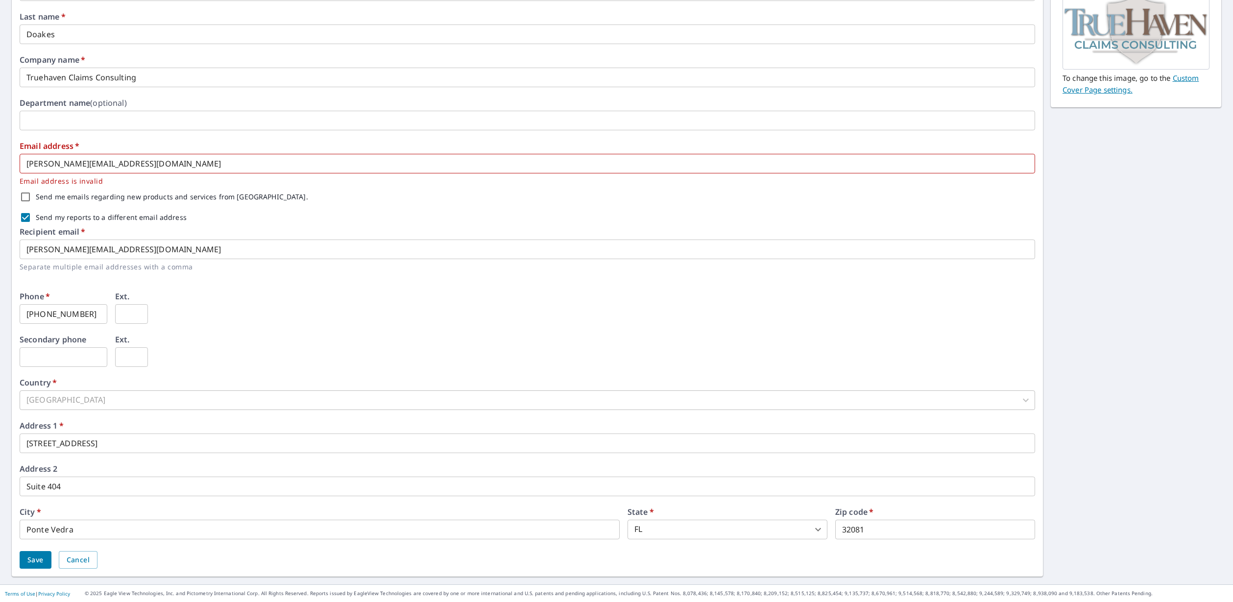
click at [31, 549] on div "First name   * [PERSON_NAME] ​ Last name   * [PERSON_NAME] ​ Company name   * T…" at bounding box center [528, 269] width 1016 height 599
click at [32, 563] on span "Save" at bounding box center [35, 560] width 16 height 12
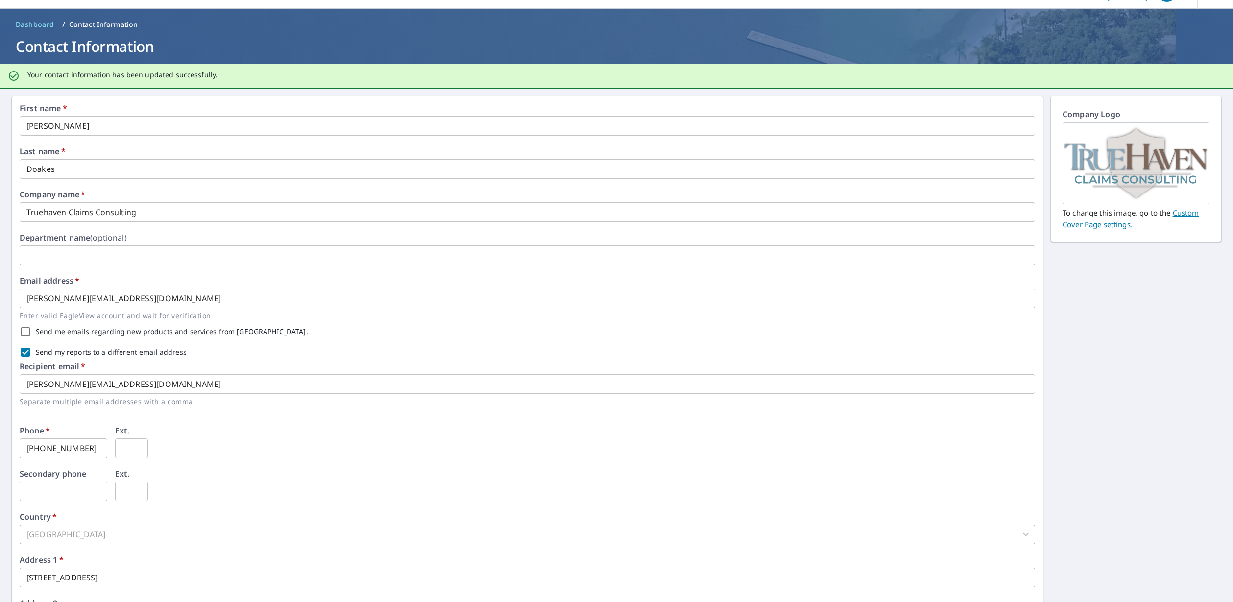
scroll to position [0, 0]
